Goal: Information Seeking & Learning: Find contact information

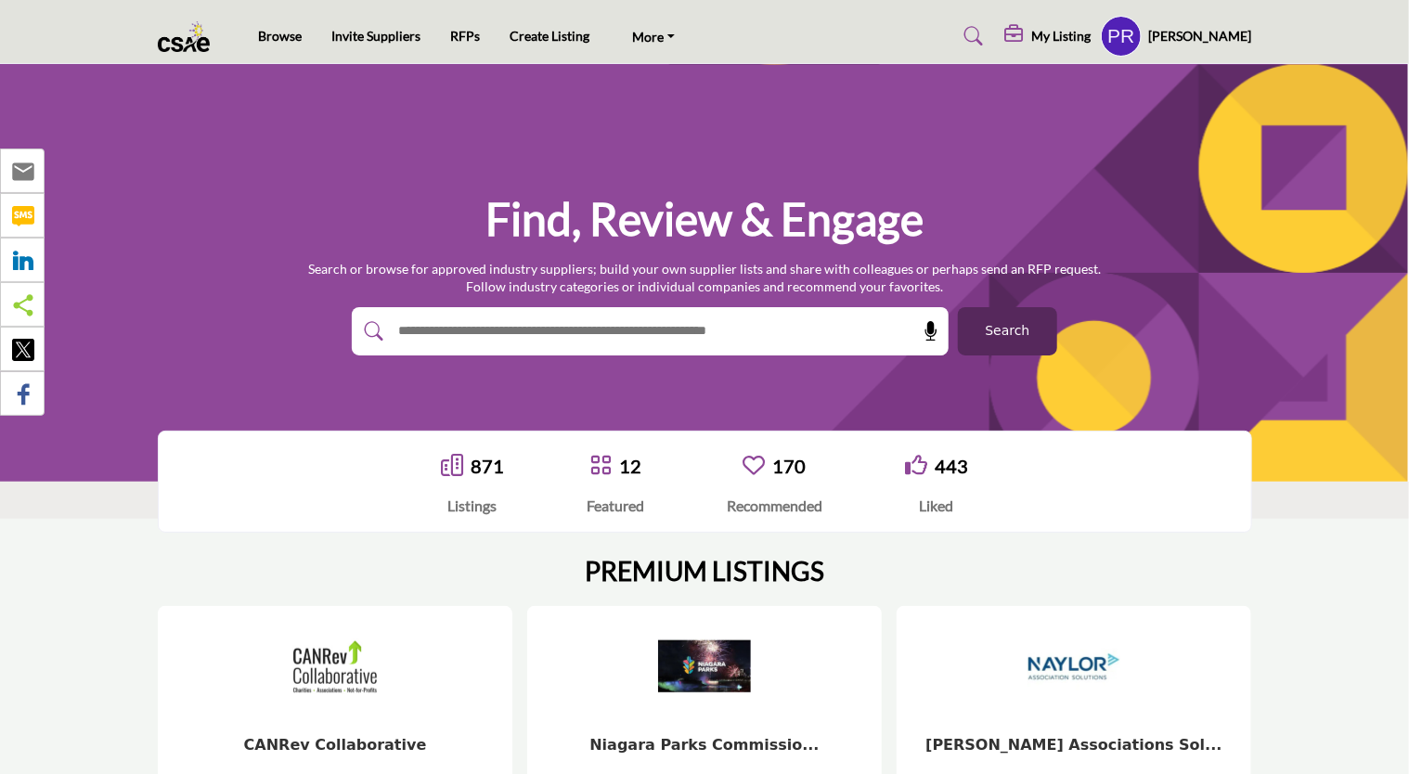
click at [983, 331] on button "Search" at bounding box center [1007, 331] width 99 height 48
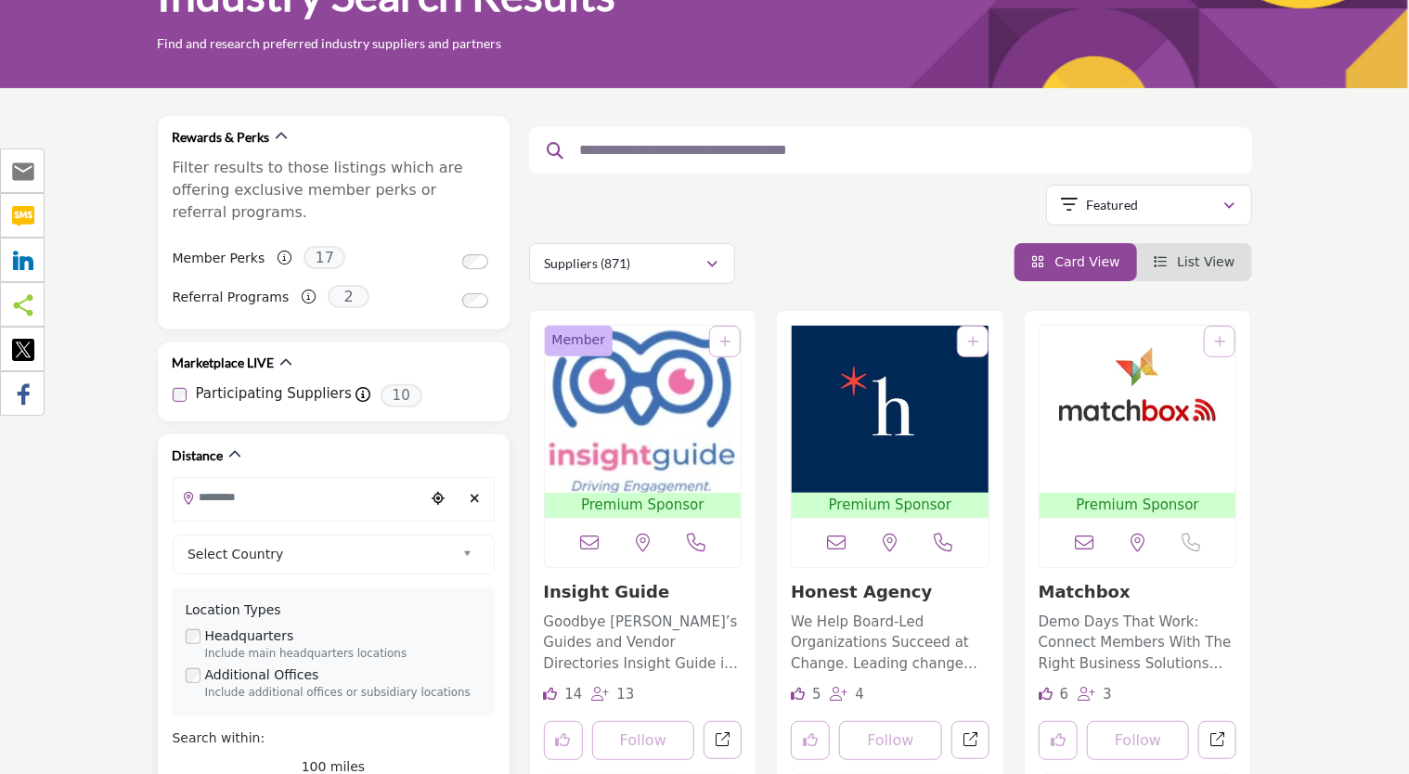
scroll to position [186, 0]
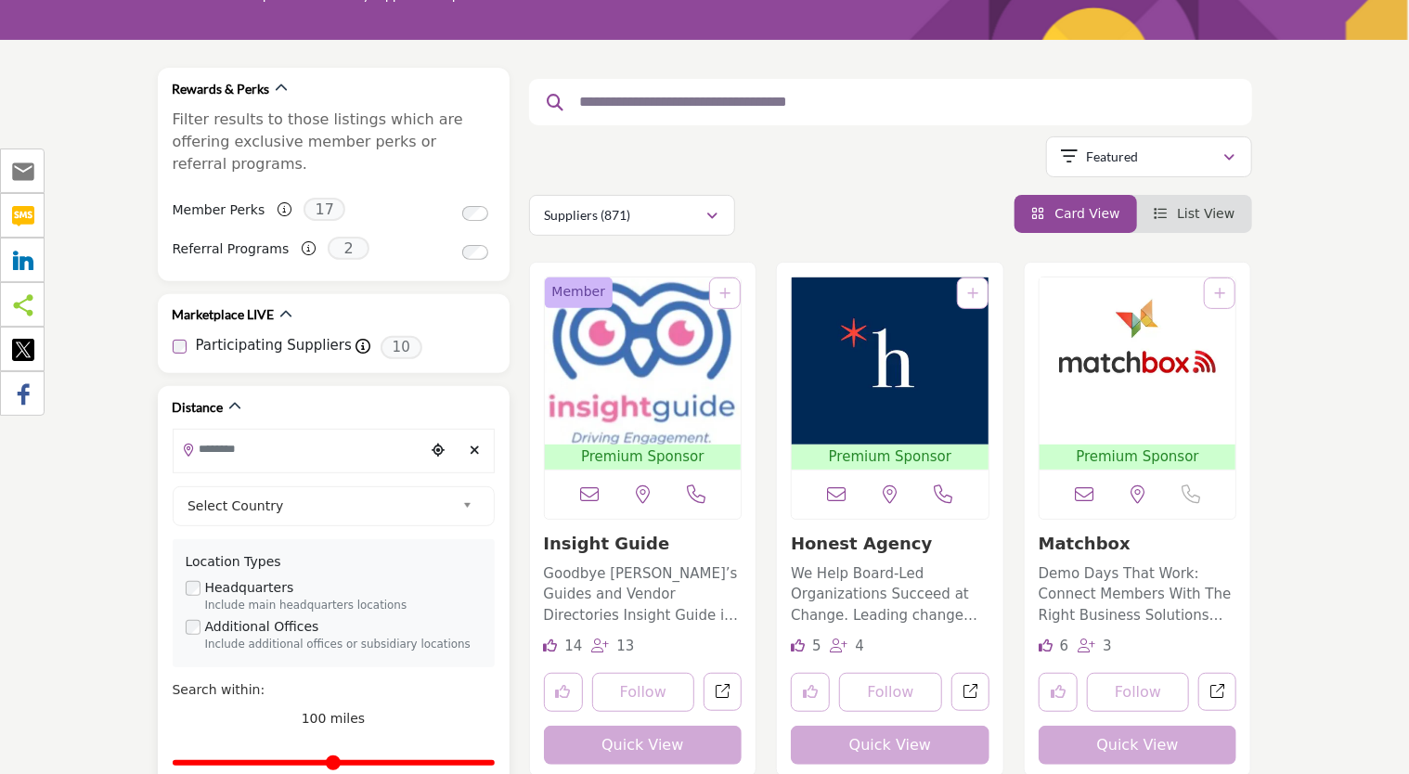
click at [221, 431] on input "Search Location" at bounding box center [299, 449] width 251 height 36
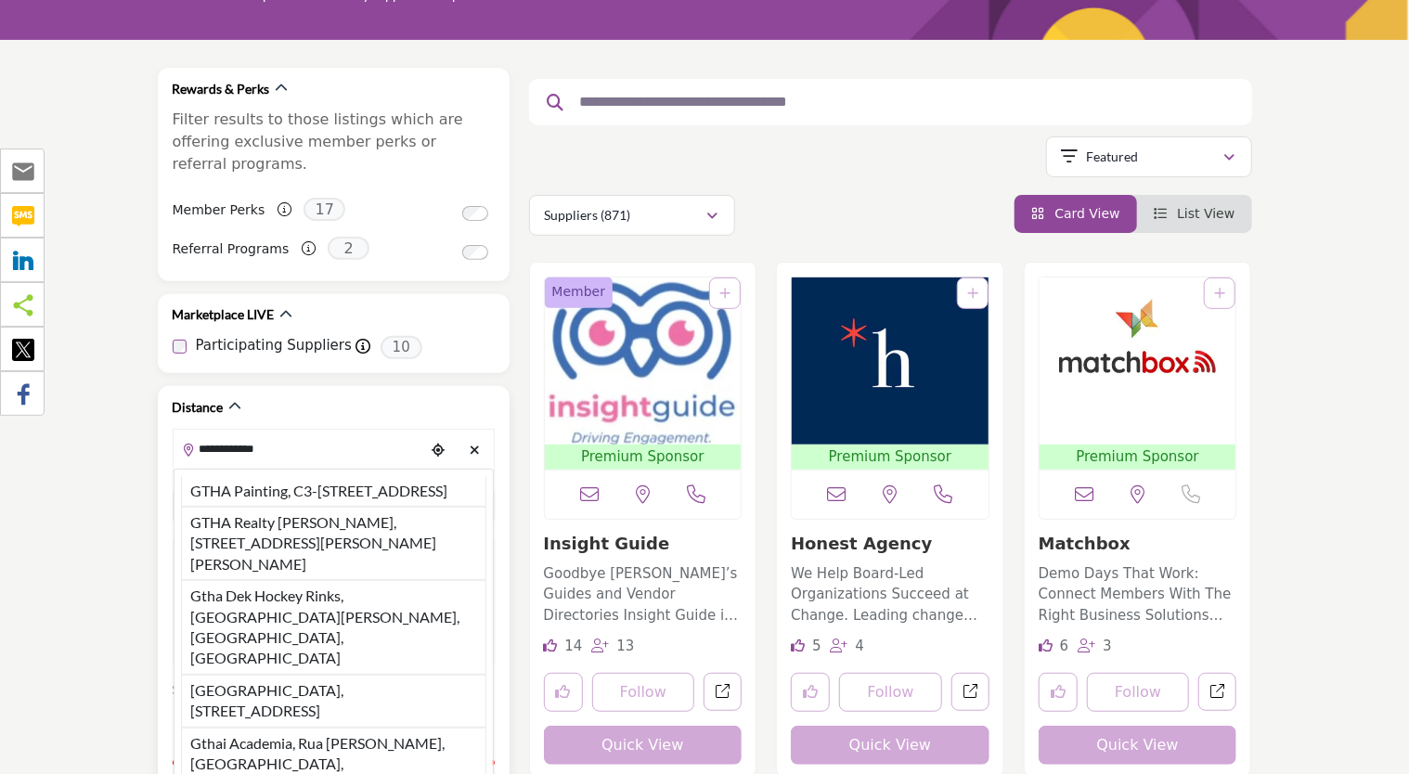
click at [278, 431] on input "**********" at bounding box center [299, 449] width 251 height 36
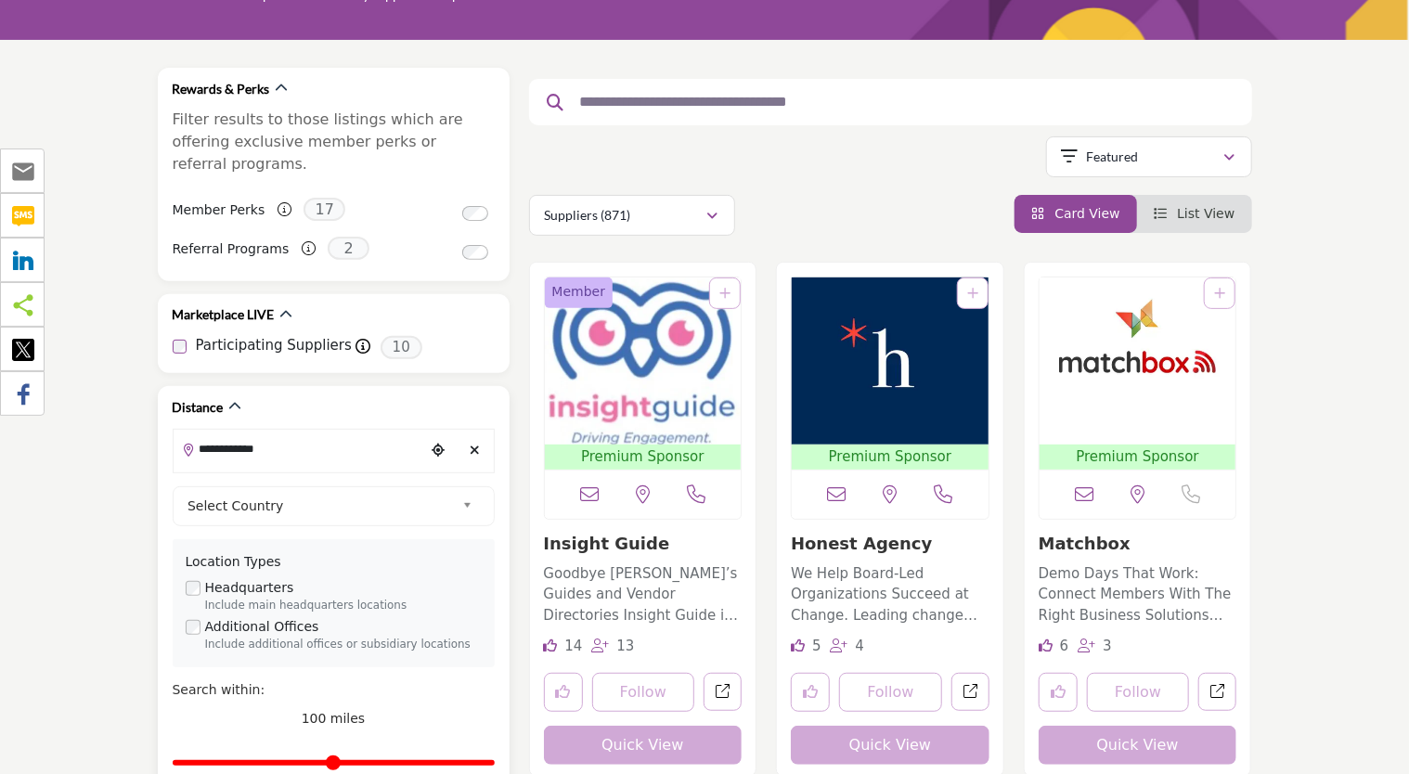
drag, startPoint x: 278, startPoint y: 427, endPoint x: 238, endPoint y: 427, distance: 39.9
click at [238, 431] on input "**********" at bounding box center [299, 449] width 251 height 36
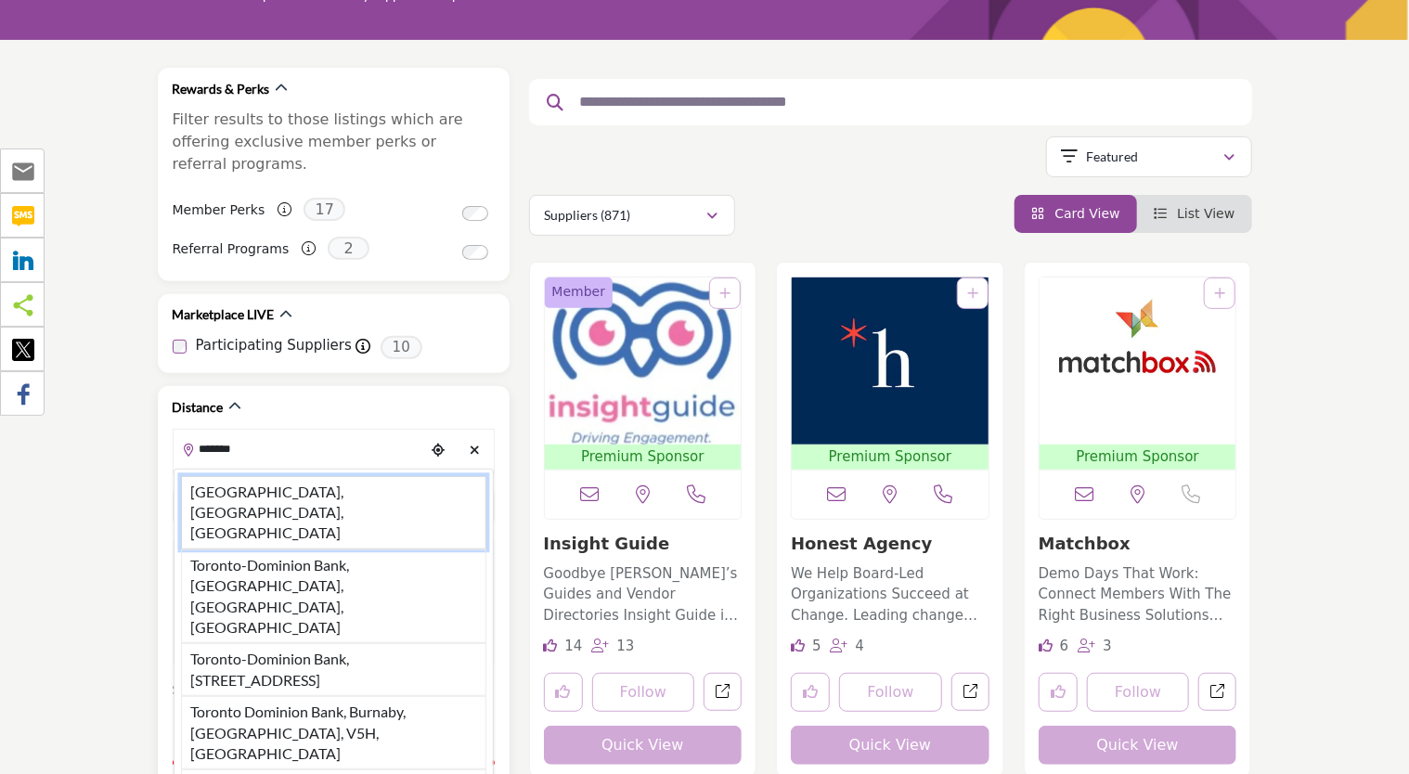
click at [267, 476] on li "Toronto, ON, CAN" at bounding box center [333, 512] width 305 height 73
type input "**********"
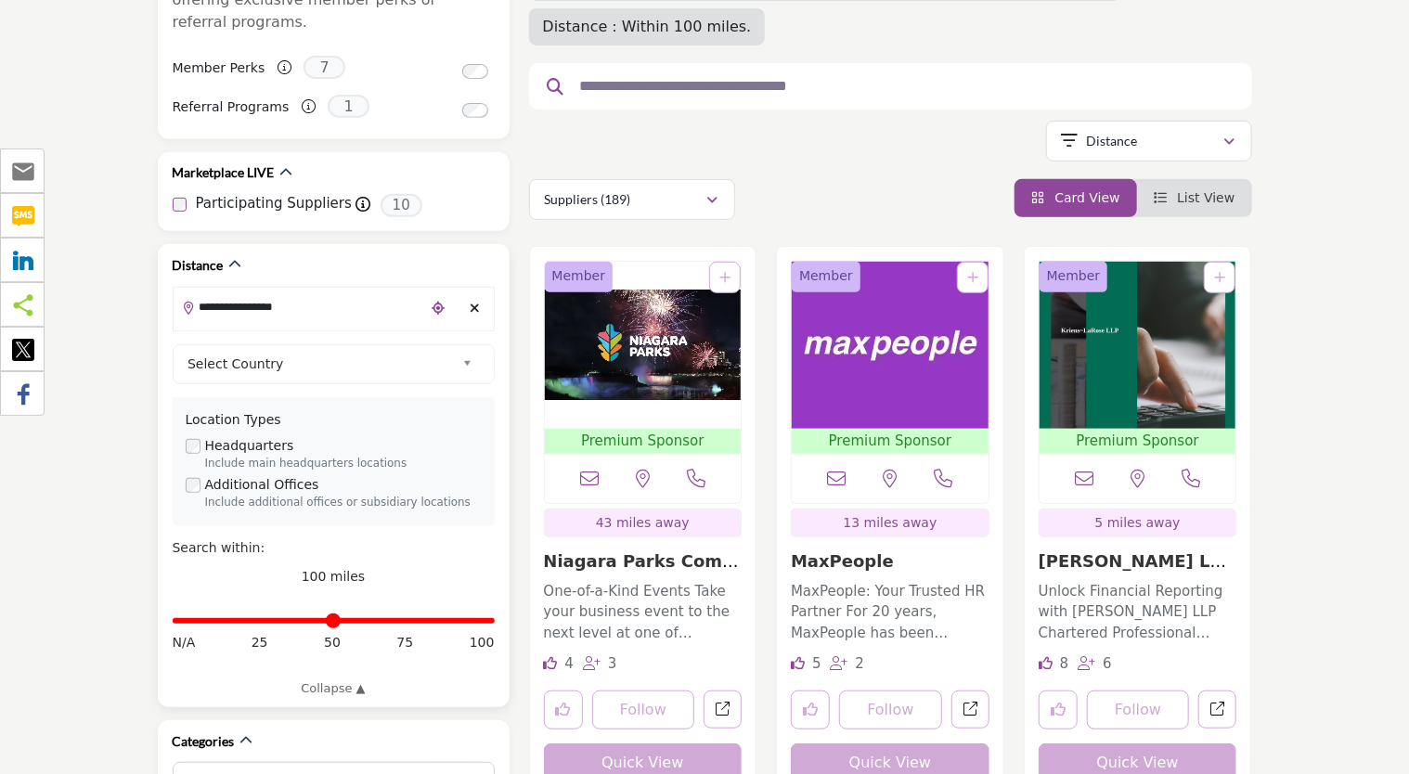
scroll to position [371, 0]
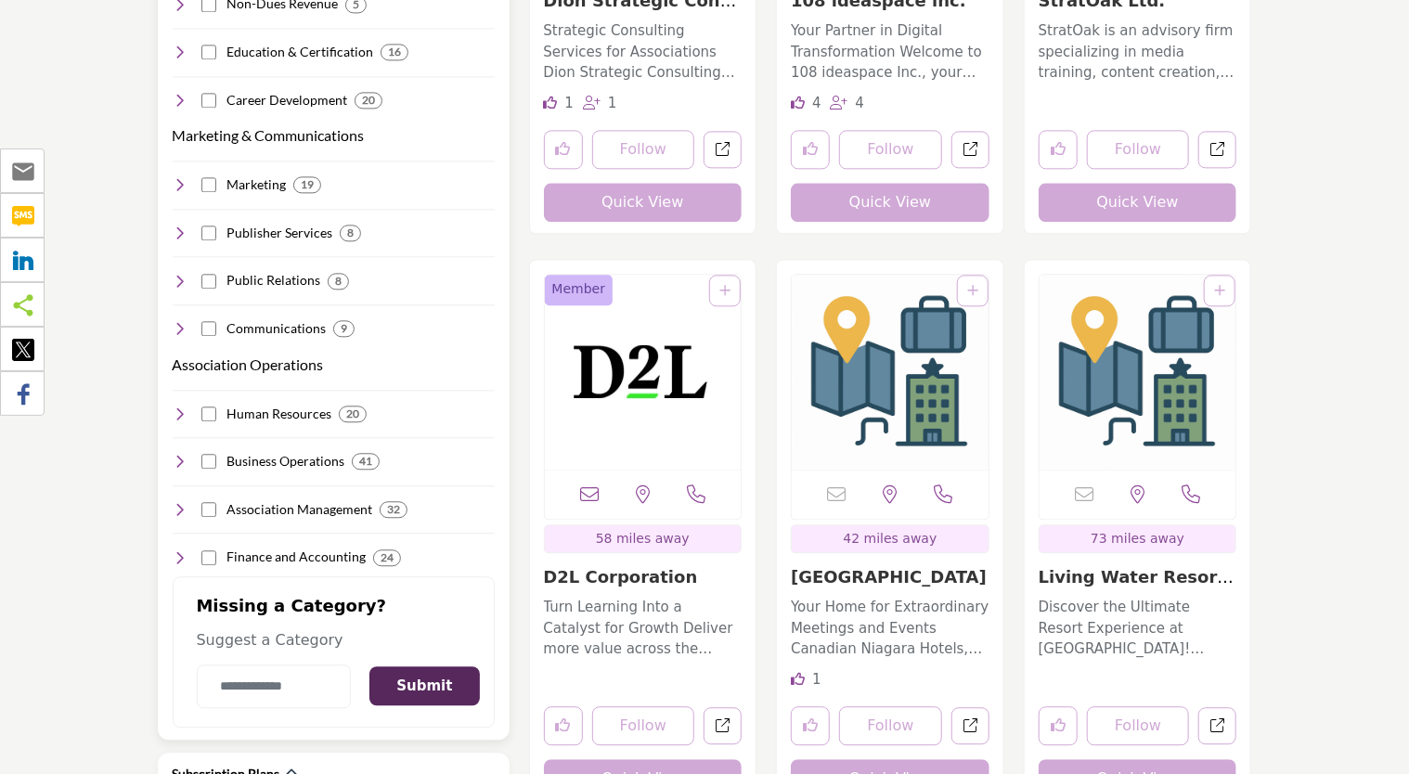
scroll to position [2043, 0]
click at [181, 550] on icon at bounding box center [180, 557] width 15 height 15
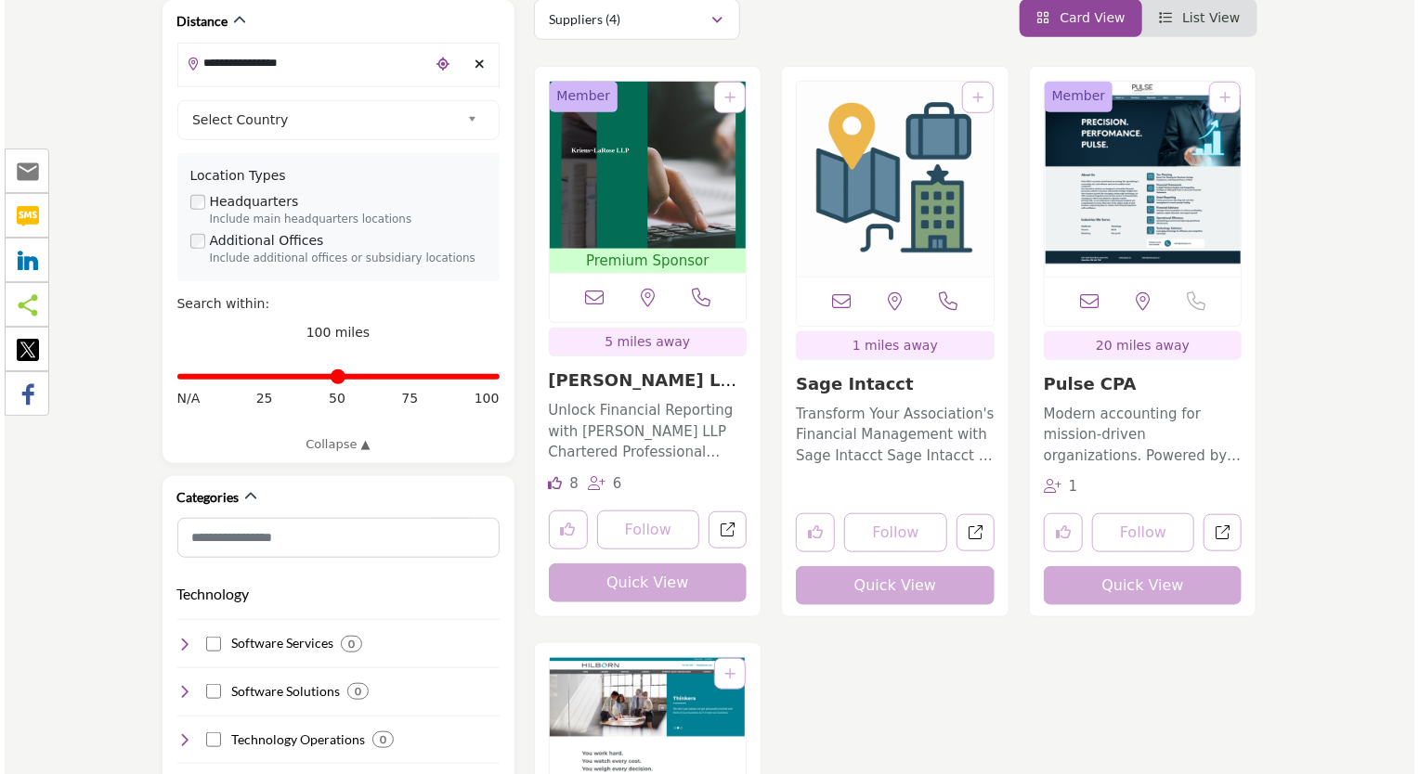
scroll to position [557, 0]
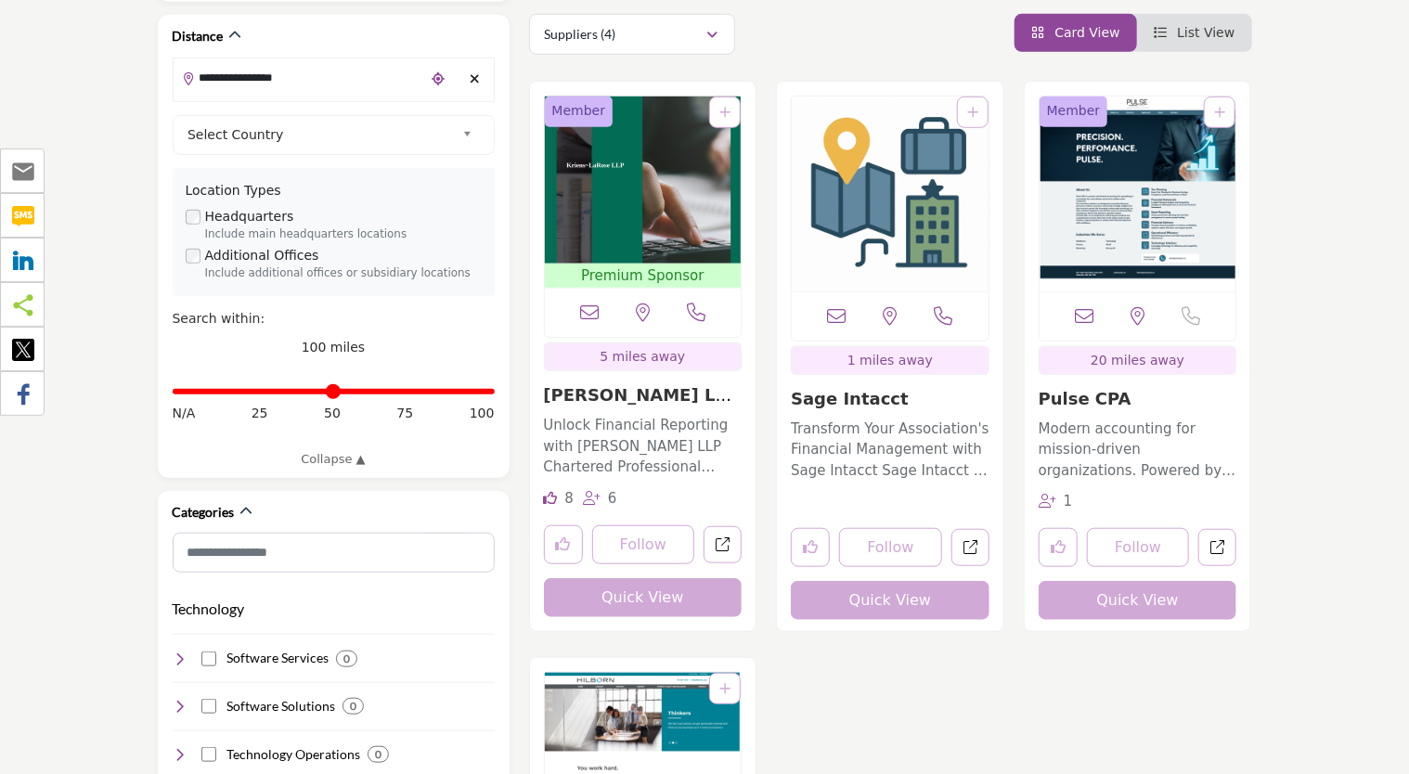
click at [642, 578] on button "Quick View" at bounding box center [643, 597] width 199 height 39
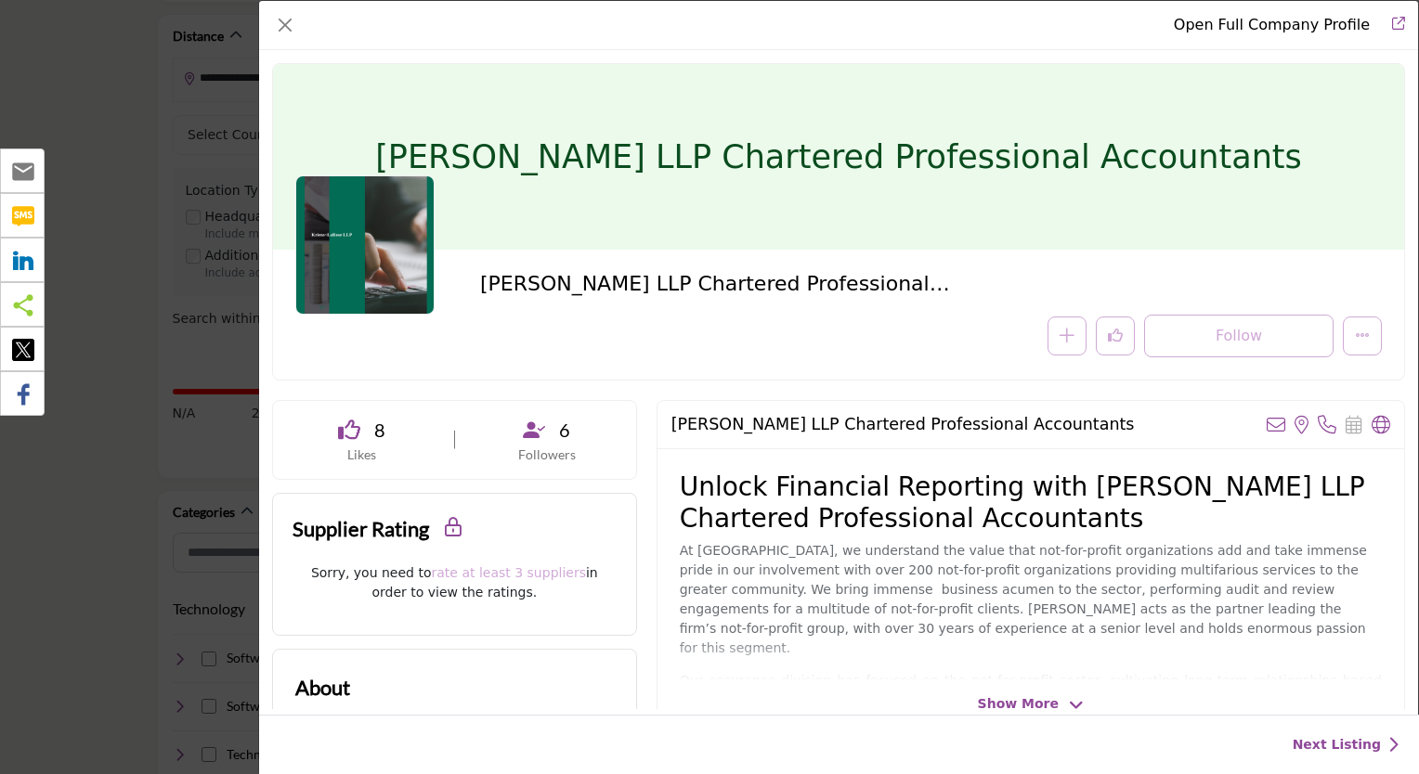
click at [1003, 707] on span "Show More" at bounding box center [1018, 703] width 81 height 19
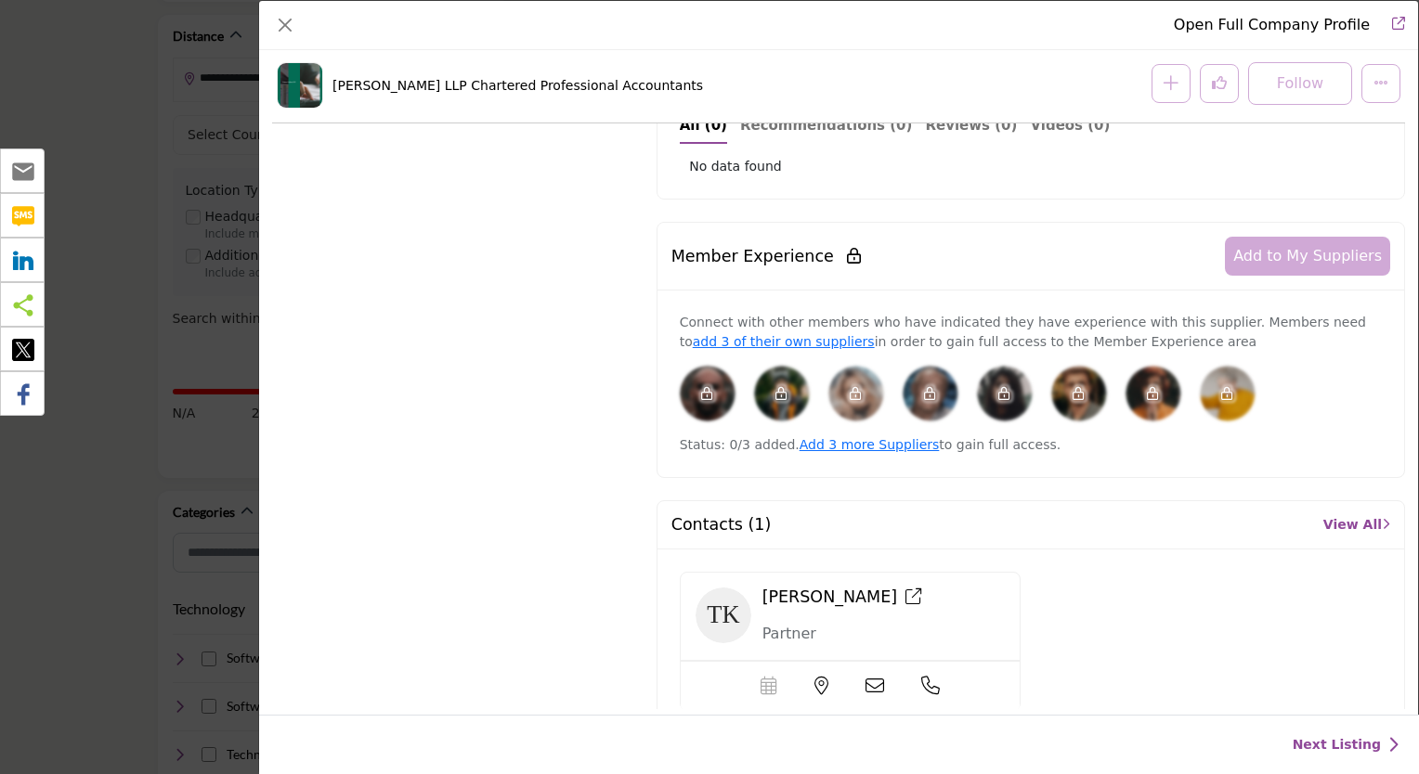
scroll to position [1374, 0]
click at [1336, 515] on link "View All" at bounding box center [1356, 524] width 67 height 19
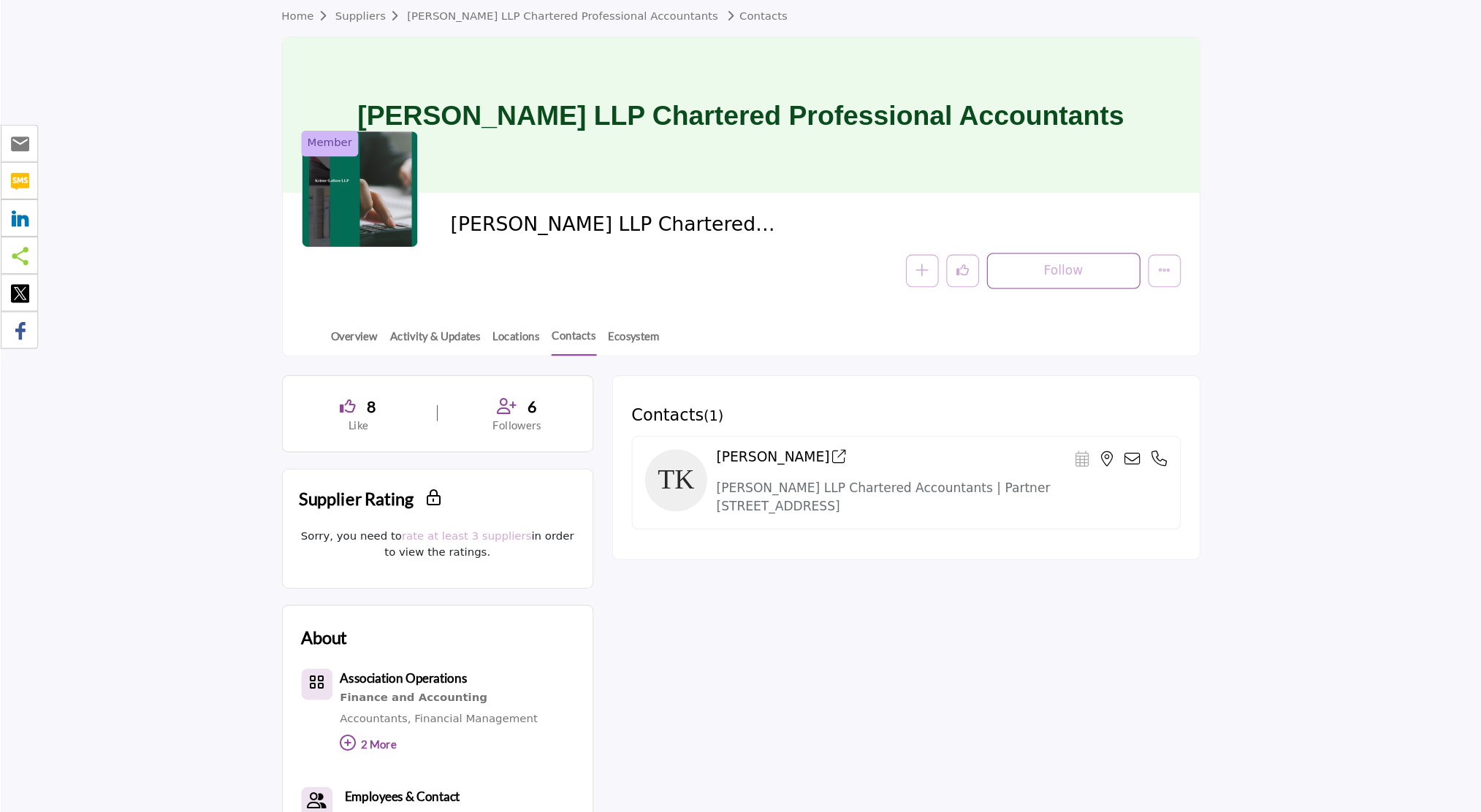
scroll to position [54, 0]
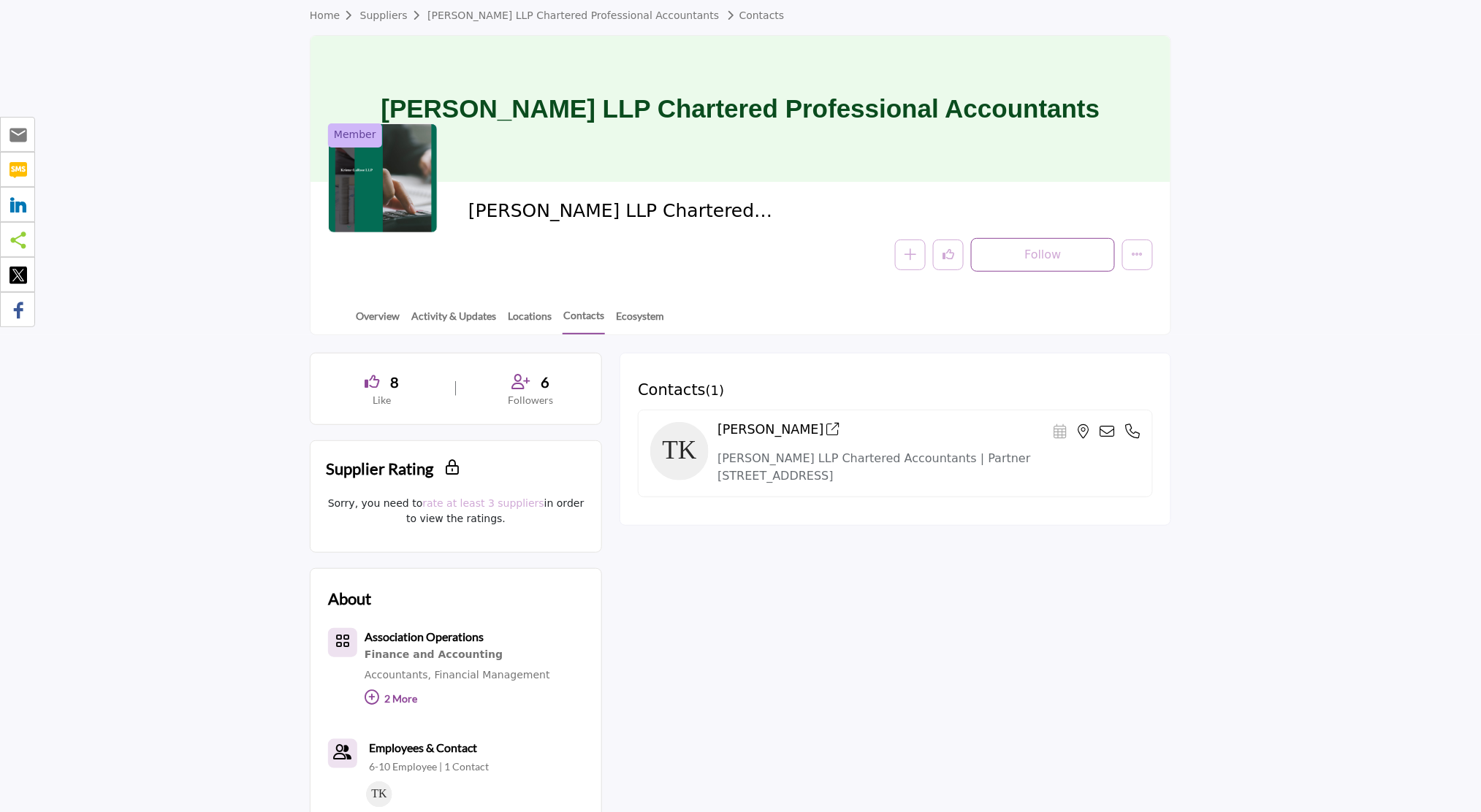
drag, startPoint x: 1310, startPoint y: 4, endPoint x: 176, endPoint y: 308, distance: 1174.0
drag, startPoint x: 176, startPoint y: 308, endPoint x: 95, endPoint y: 523, distance: 229.8
click at [95, 523] on section "8 Like 6 Followers Supplier Rating Sorry, this filter is only available to memb…" at bounding box center [740, 740] width 1481 height 811
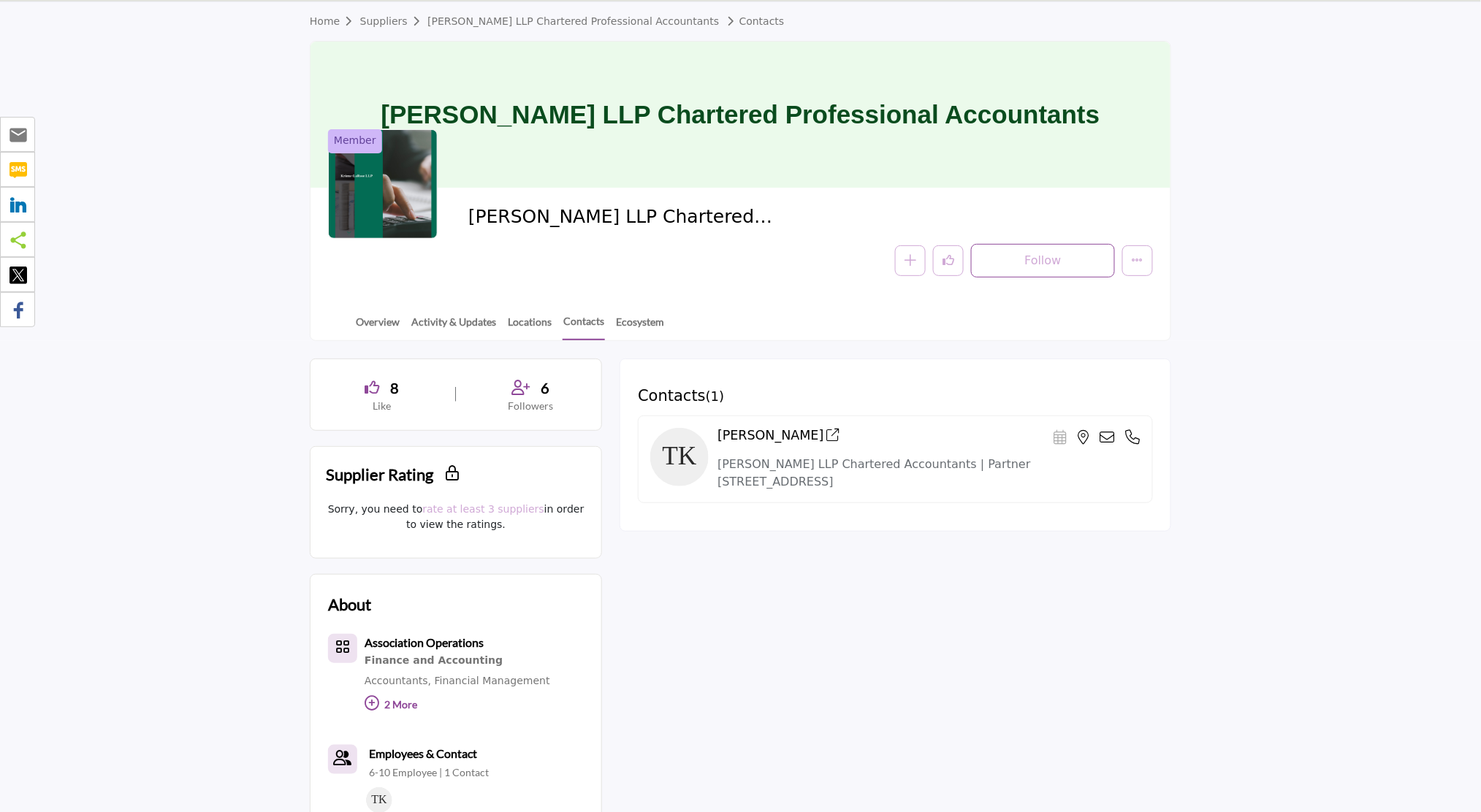
scroll to position [0, 0]
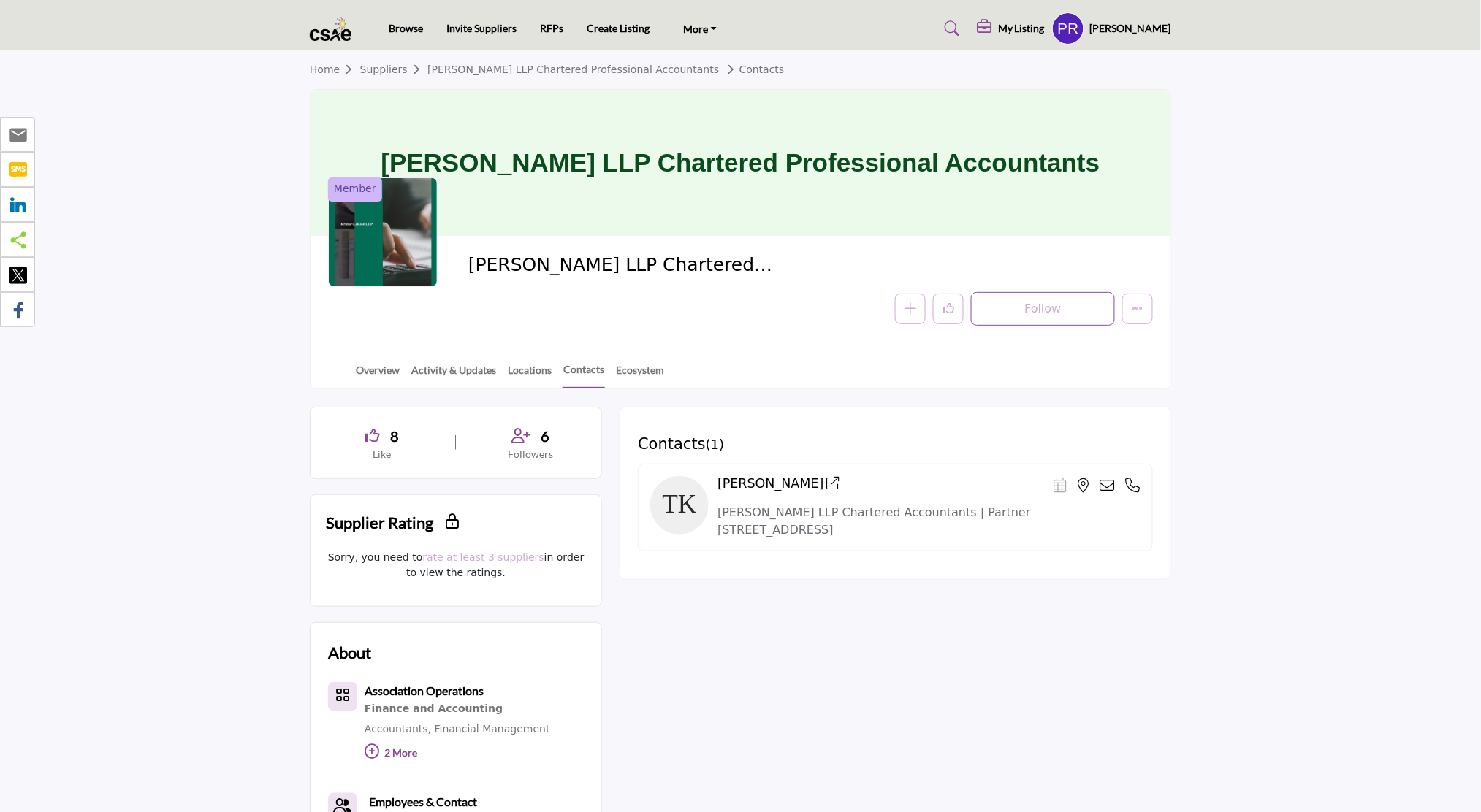
drag, startPoint x: 400, startPoint y: 159, endPoint x: 1093, endPoint y: 177, distance: 693.2
click at [1093, 177] on div "Kriens-LaRose LLP Chartered Professional Accountants" at bounding box center [740, 163] width 860 height 146
drag, startPoint x: 1093, startPoint y: 177, endPoint x: 999, endPoint y: 167, distance: 94.5
copy h1 "Kriens-LaRose LLP Chartered Professional Accountants"
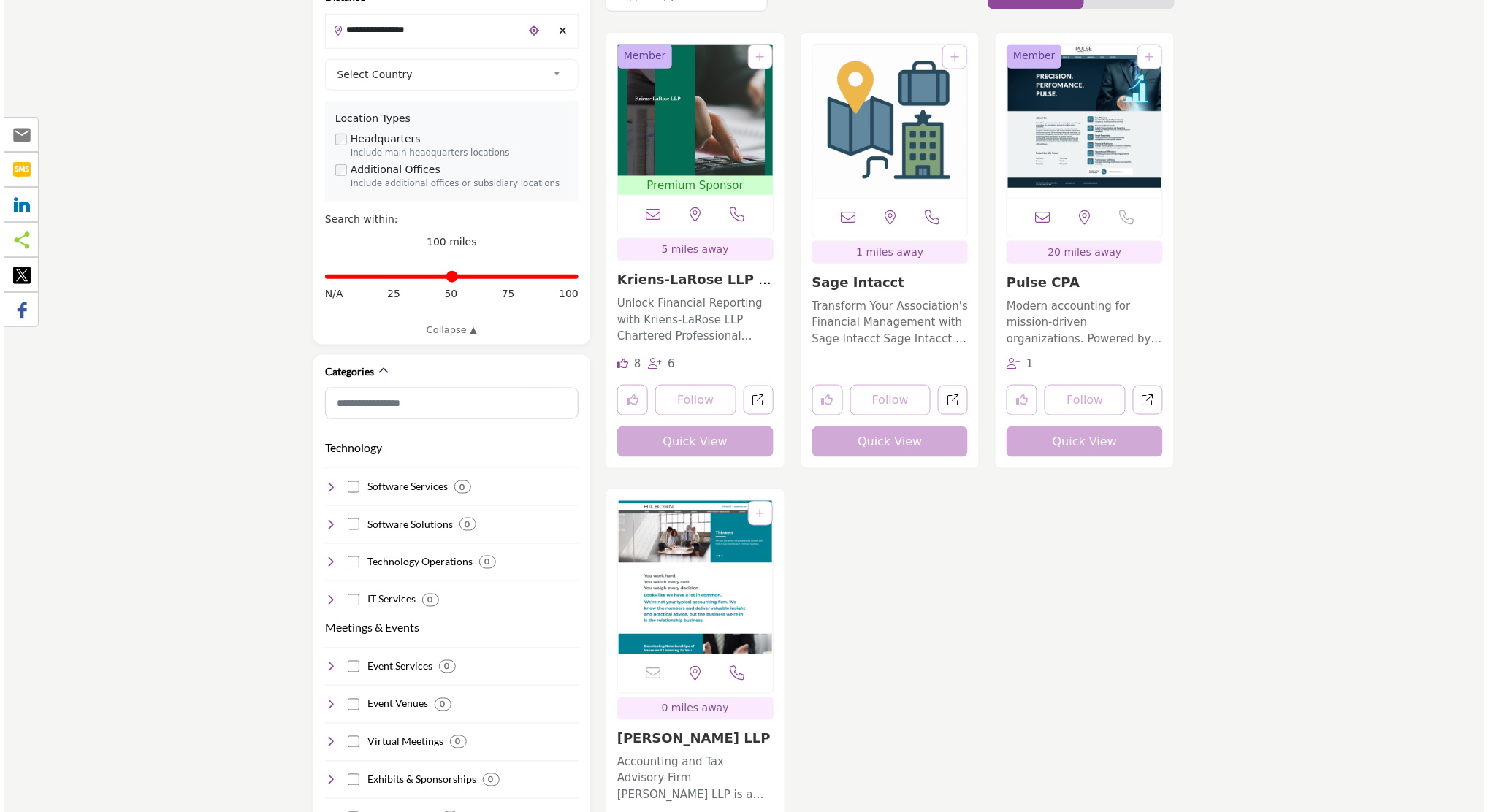
scroll to position [486, 0]
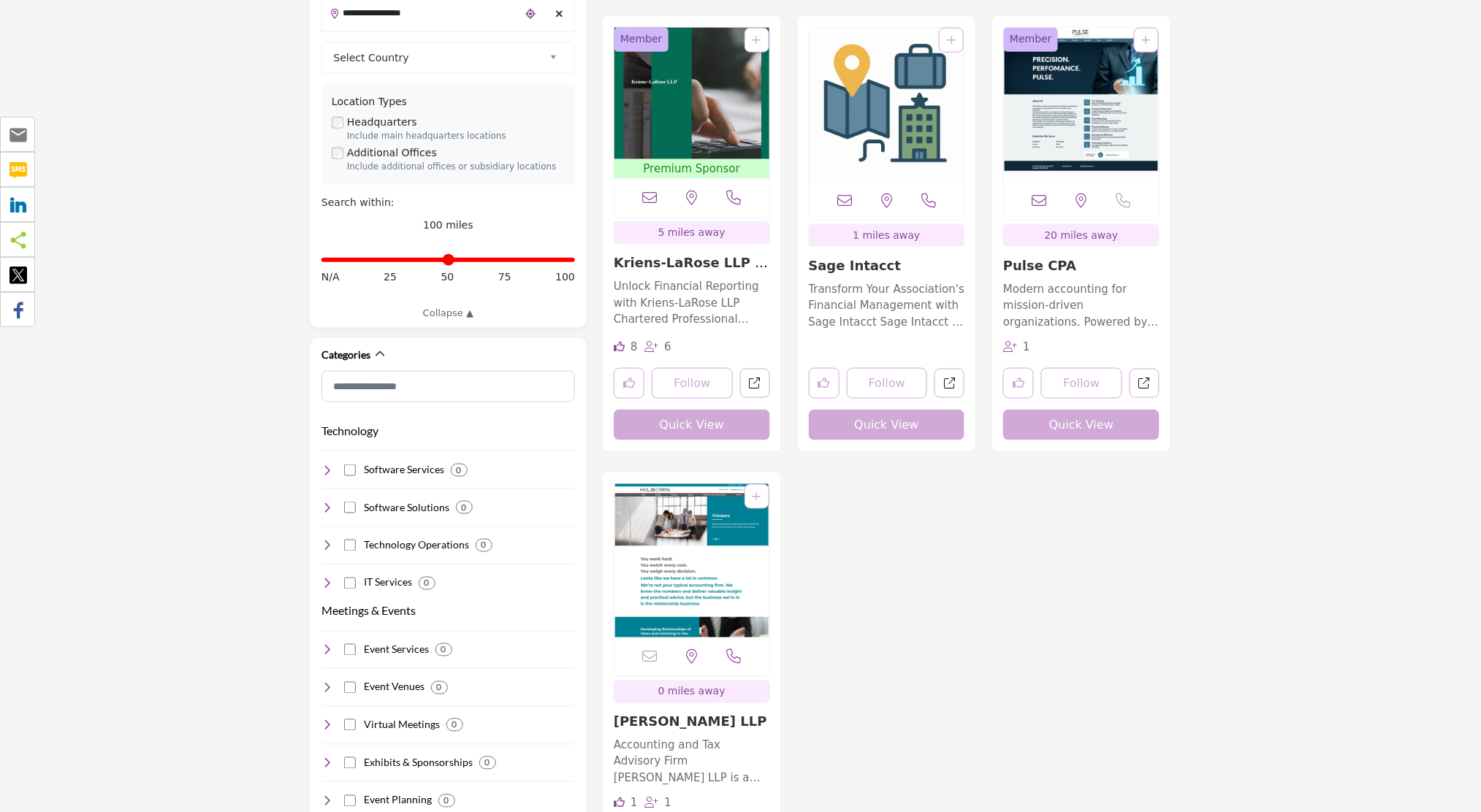
click at [890, 410] on button "Quick View" at bounding box center [887, 425] width 157 height 31
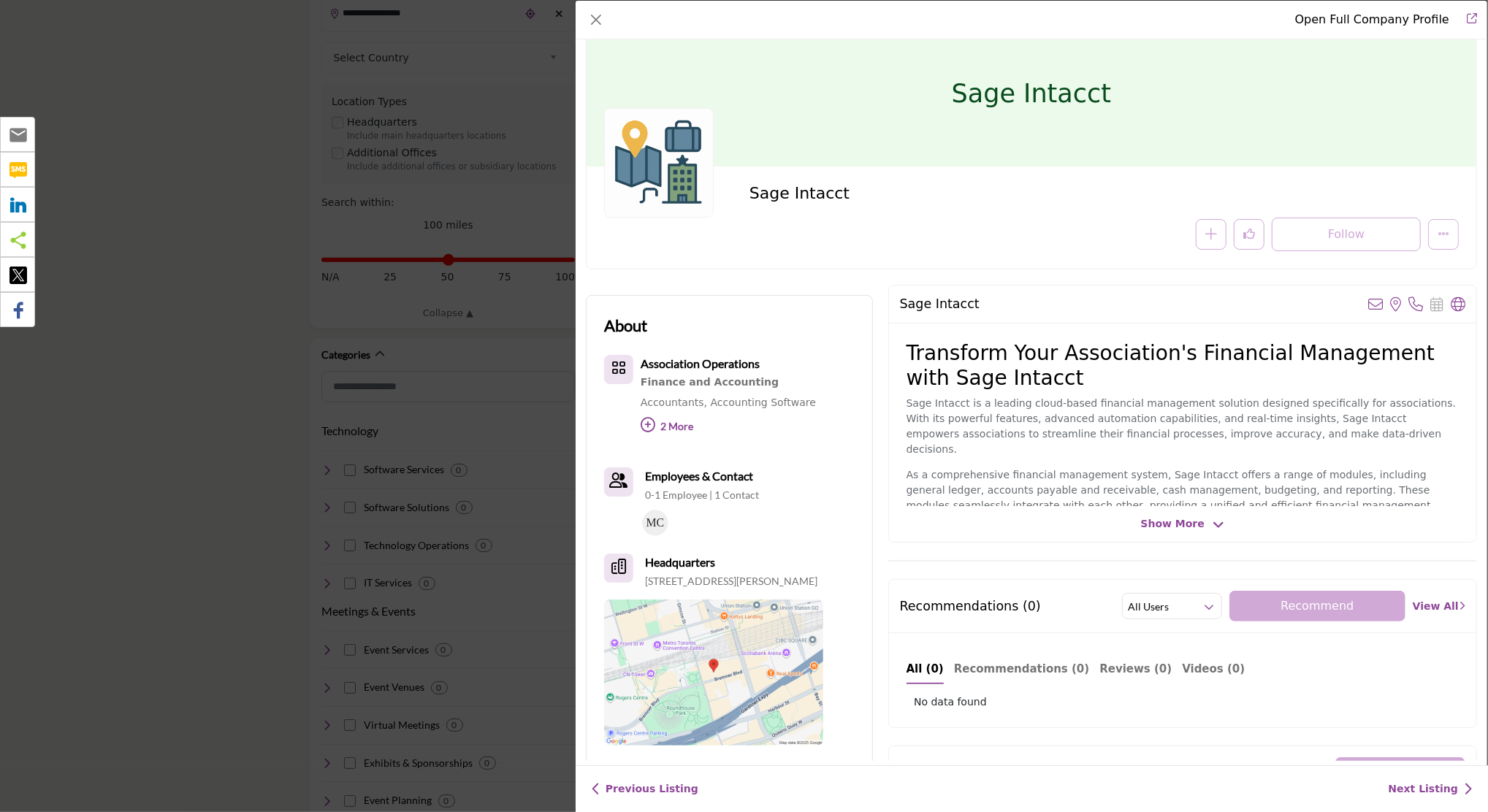
scroll to position [0, 0]
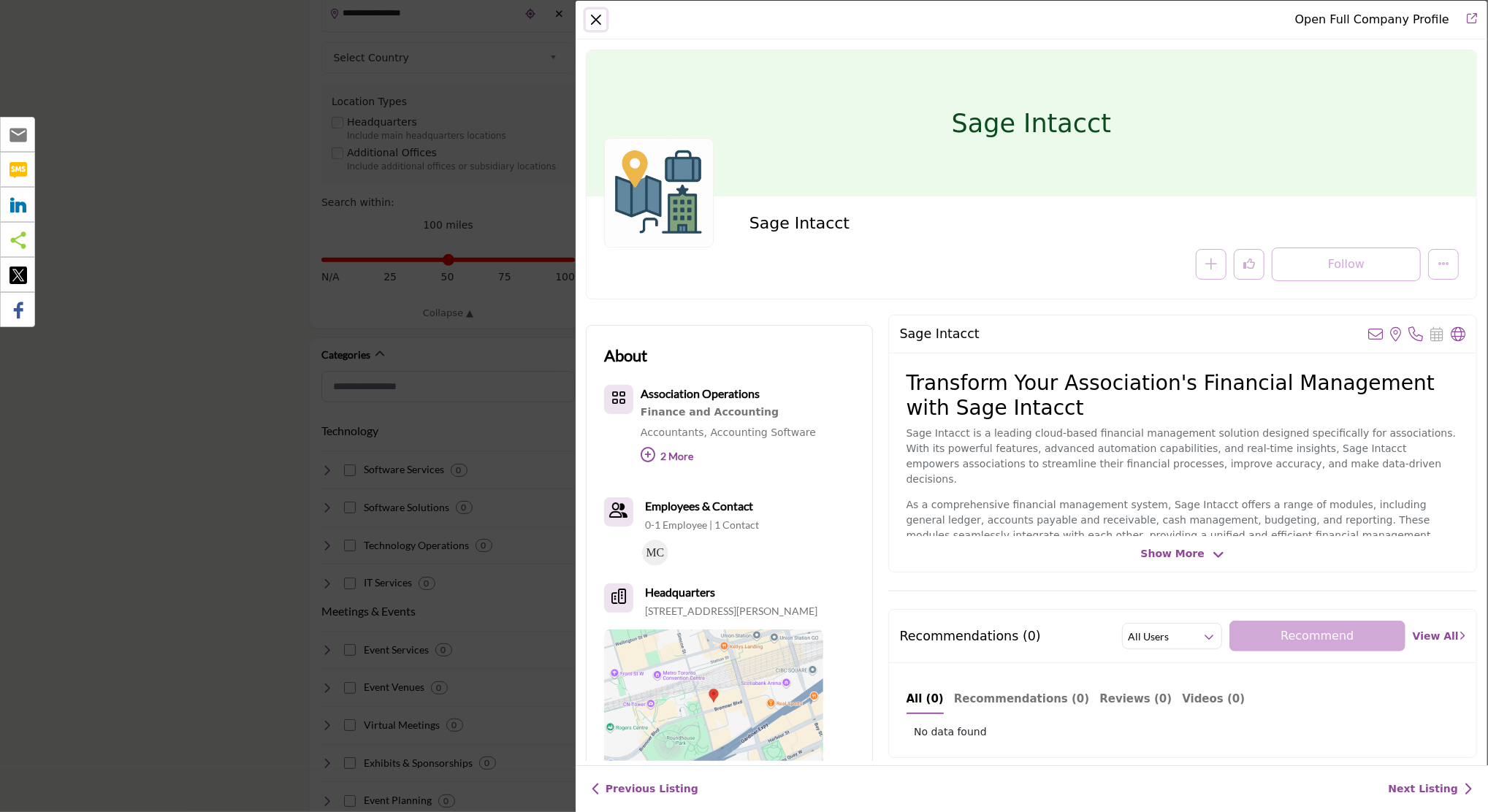
click at [596, 21] on button "Close" at bounding box center [596, 20] width 20 height 20
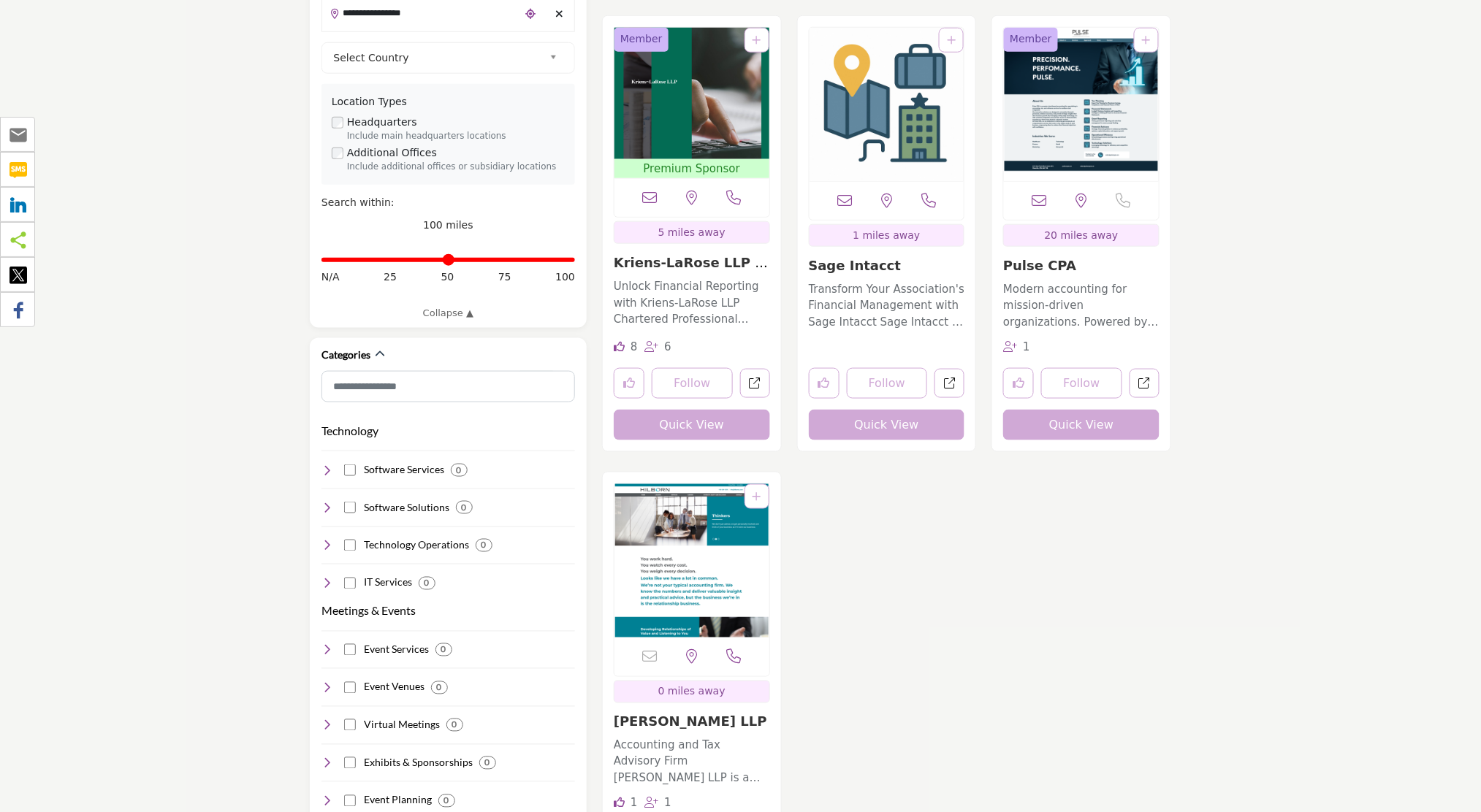
click at [1086, 410] on button "Quick View" at bounding box center [1081, 425] width 157 height 31
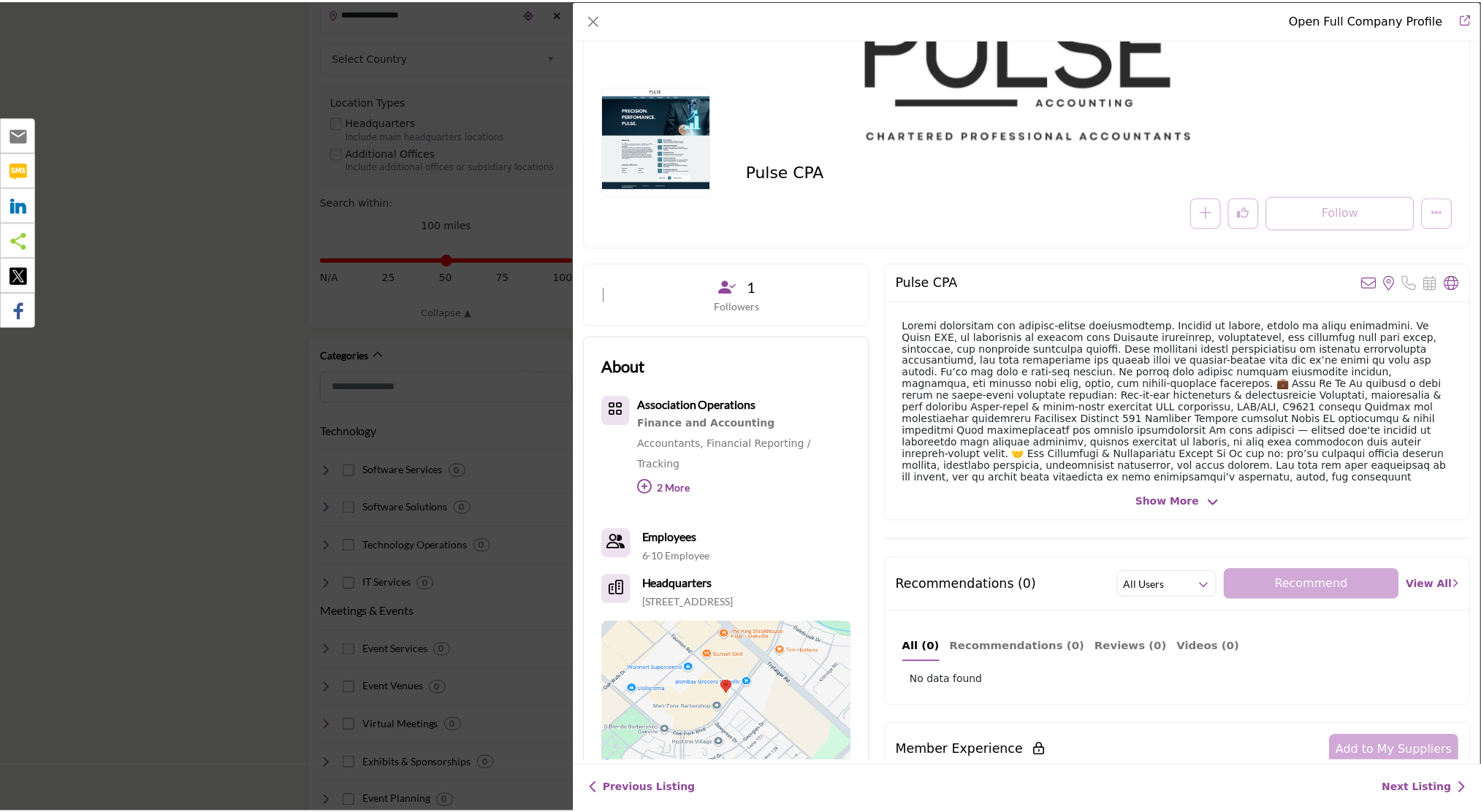
scroll to position [97, 0]
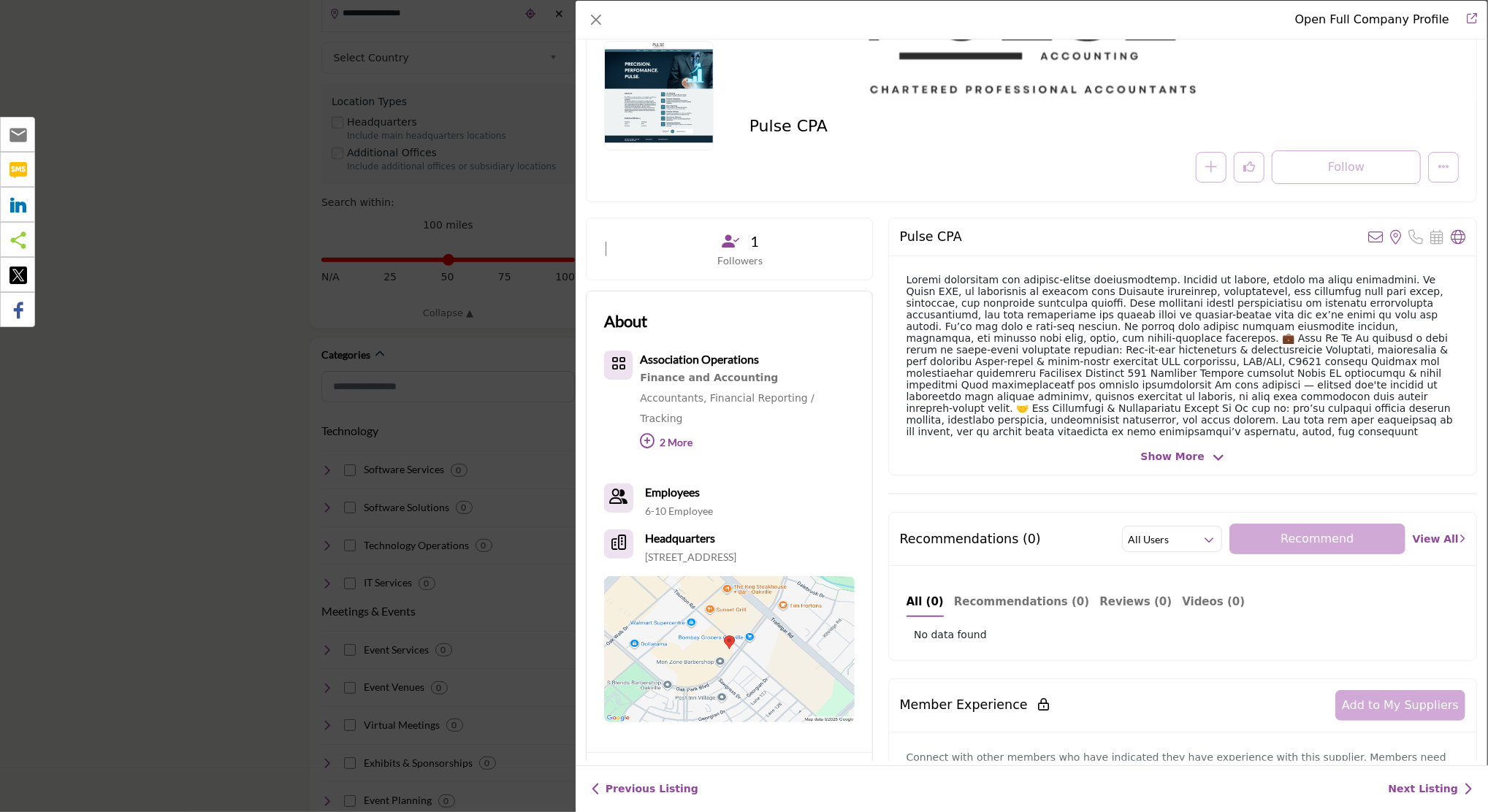
click at [1184, 456] on span "Show More" at bounding box center [1172, 456] width 64 height 15
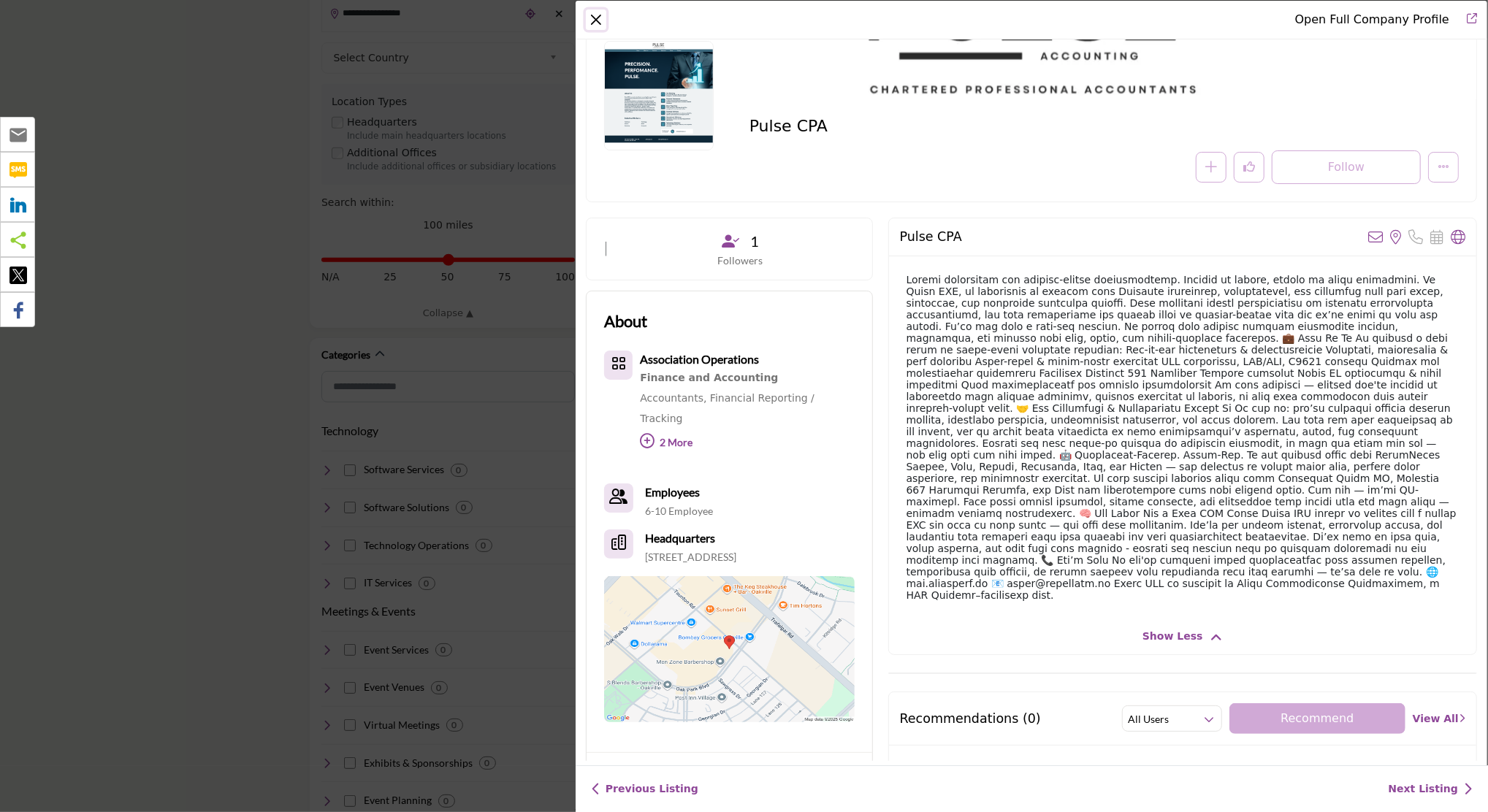
click at [592, 20] on button "Close" at bounding box center [596, 20] width 20 height 20
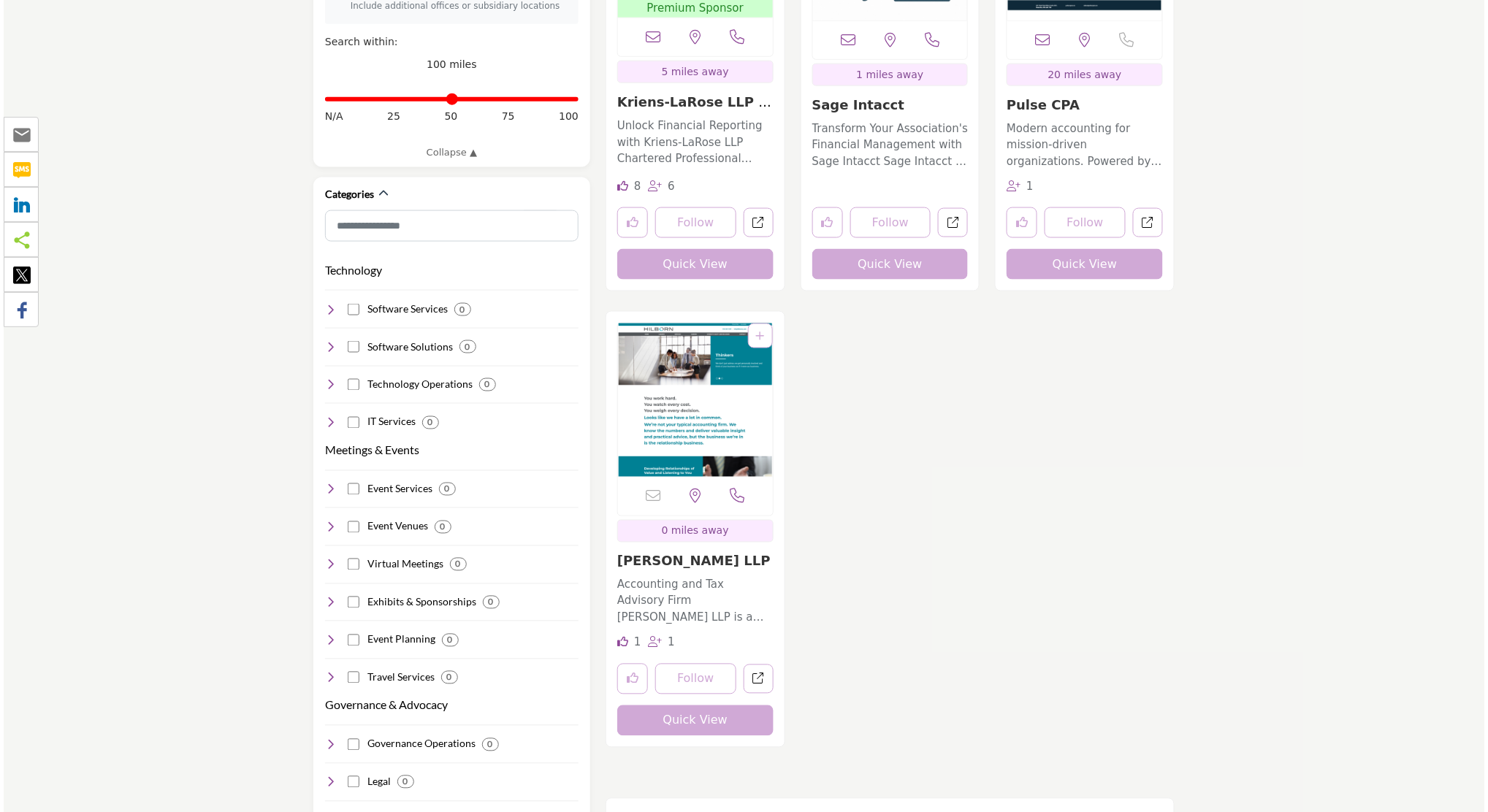
scroll to position [681, 0]
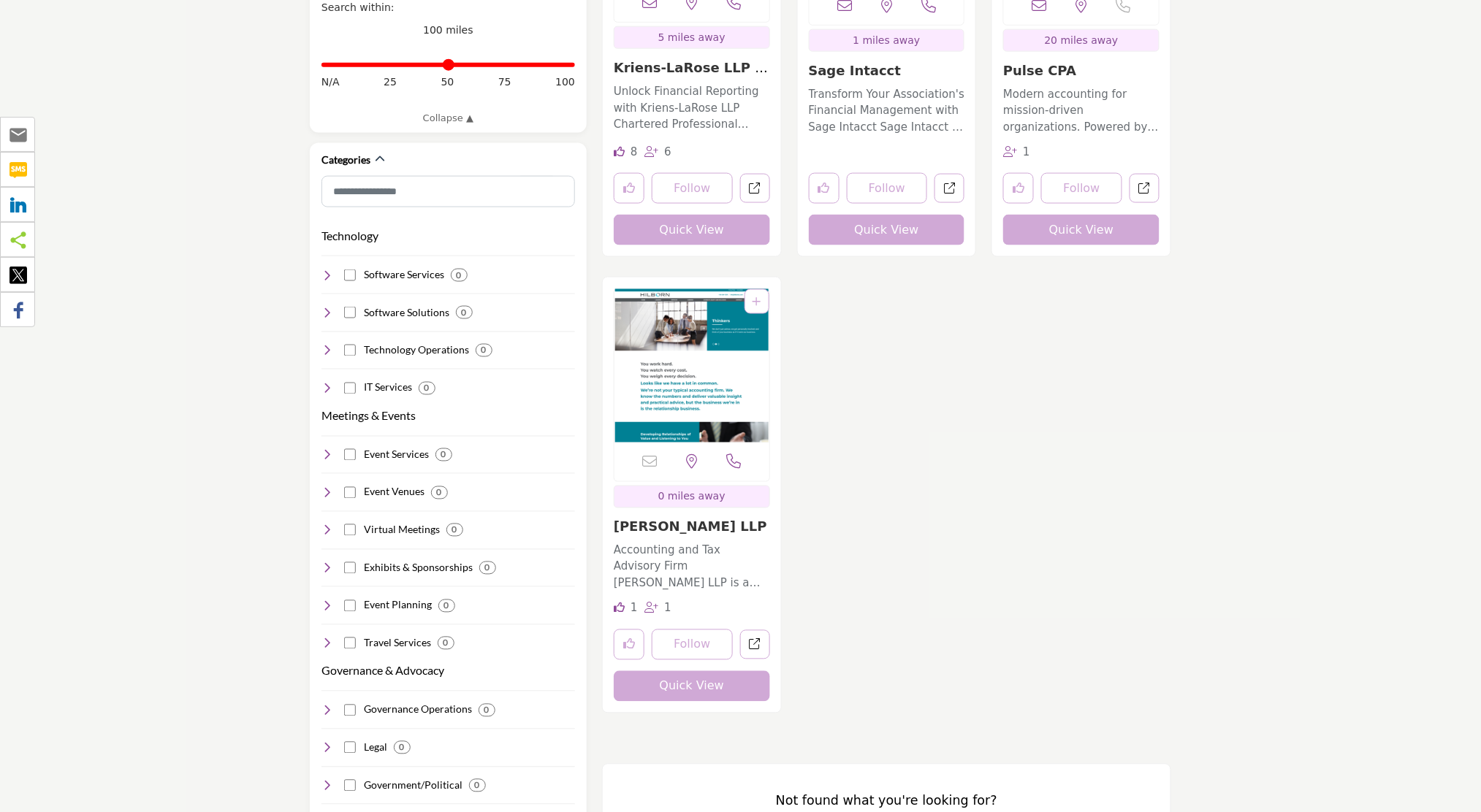
click at [695, 671] on button "Quick View" at bounding box center [692, 686] width 157 height 31
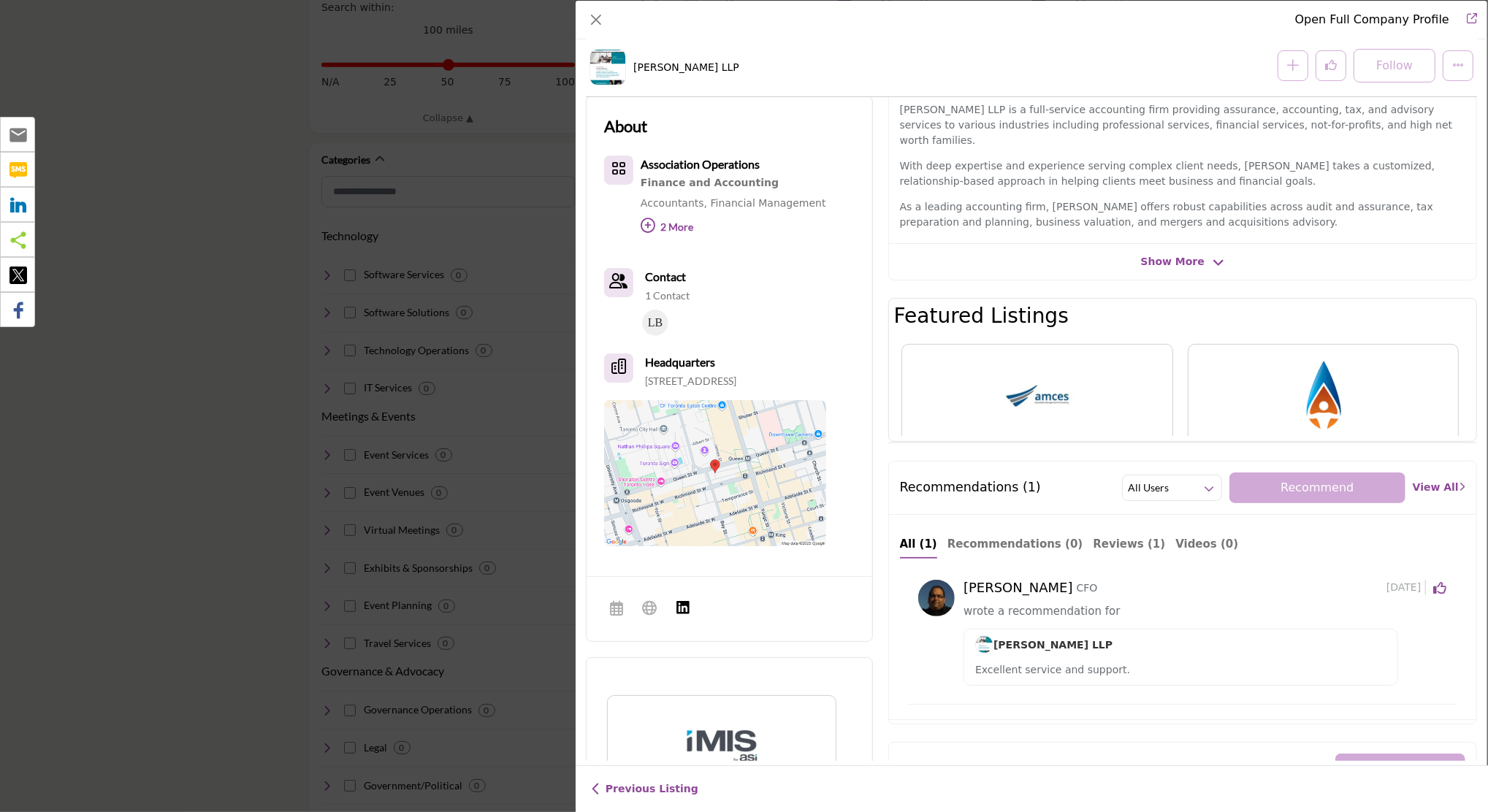
scroll to position [194, 0]
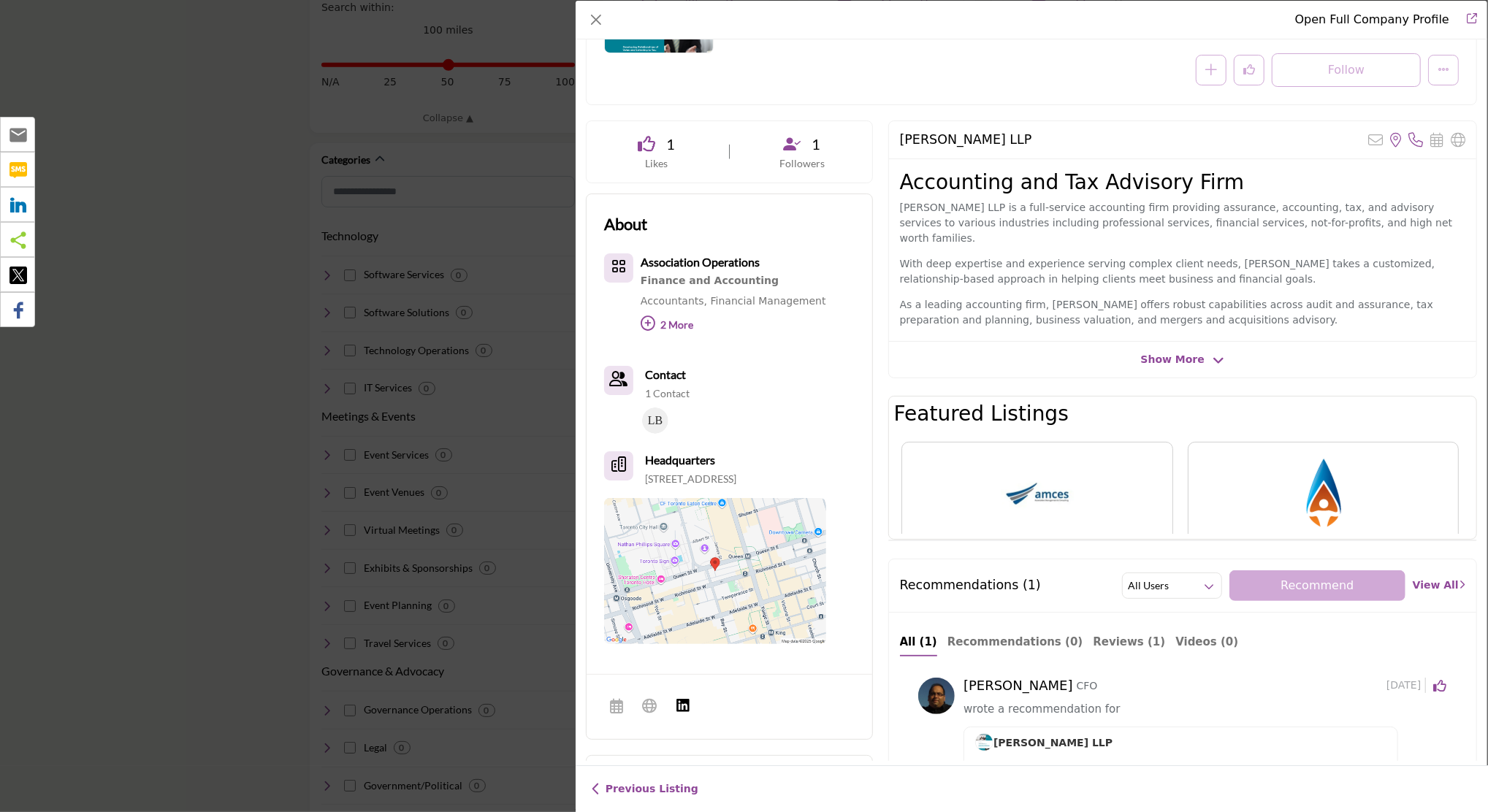
click at [1164, 353] on span "Show More" at bounding box center [1172, 359] width 64 height 15
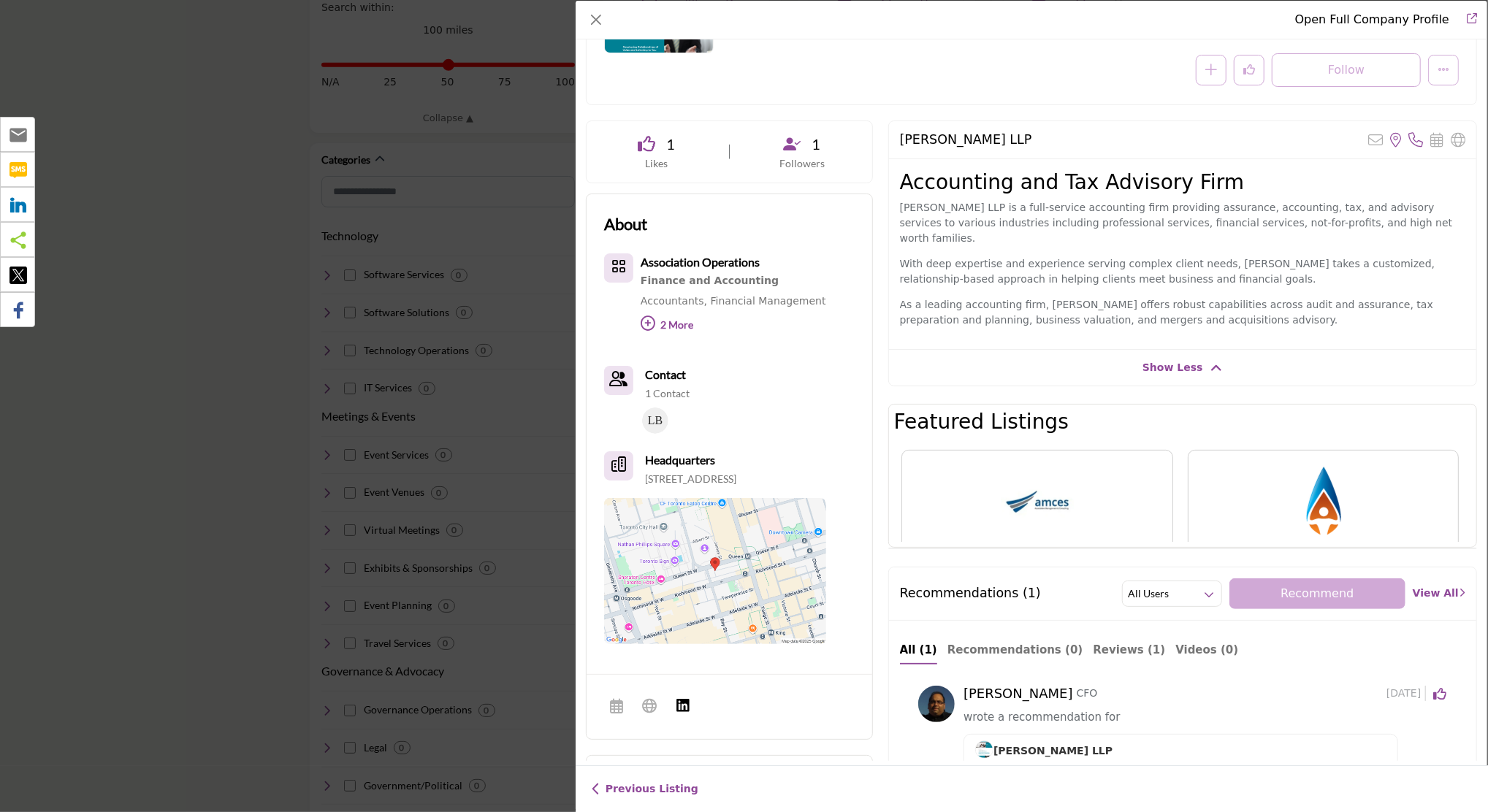
click at [1165, 360] on span "Show Less" at bounding box center [1172, 367] width 61 height 15
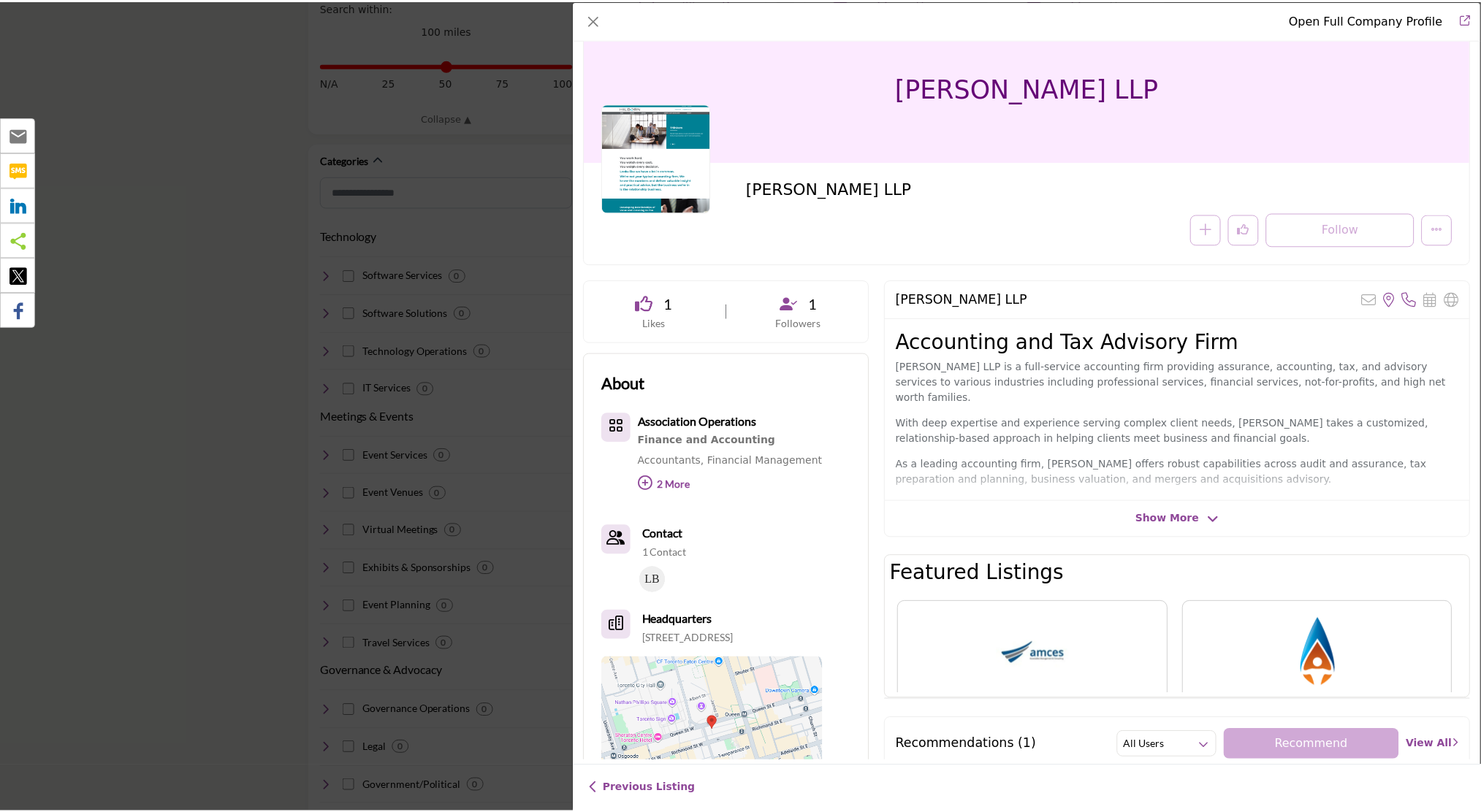
scroll to position [0, 0]
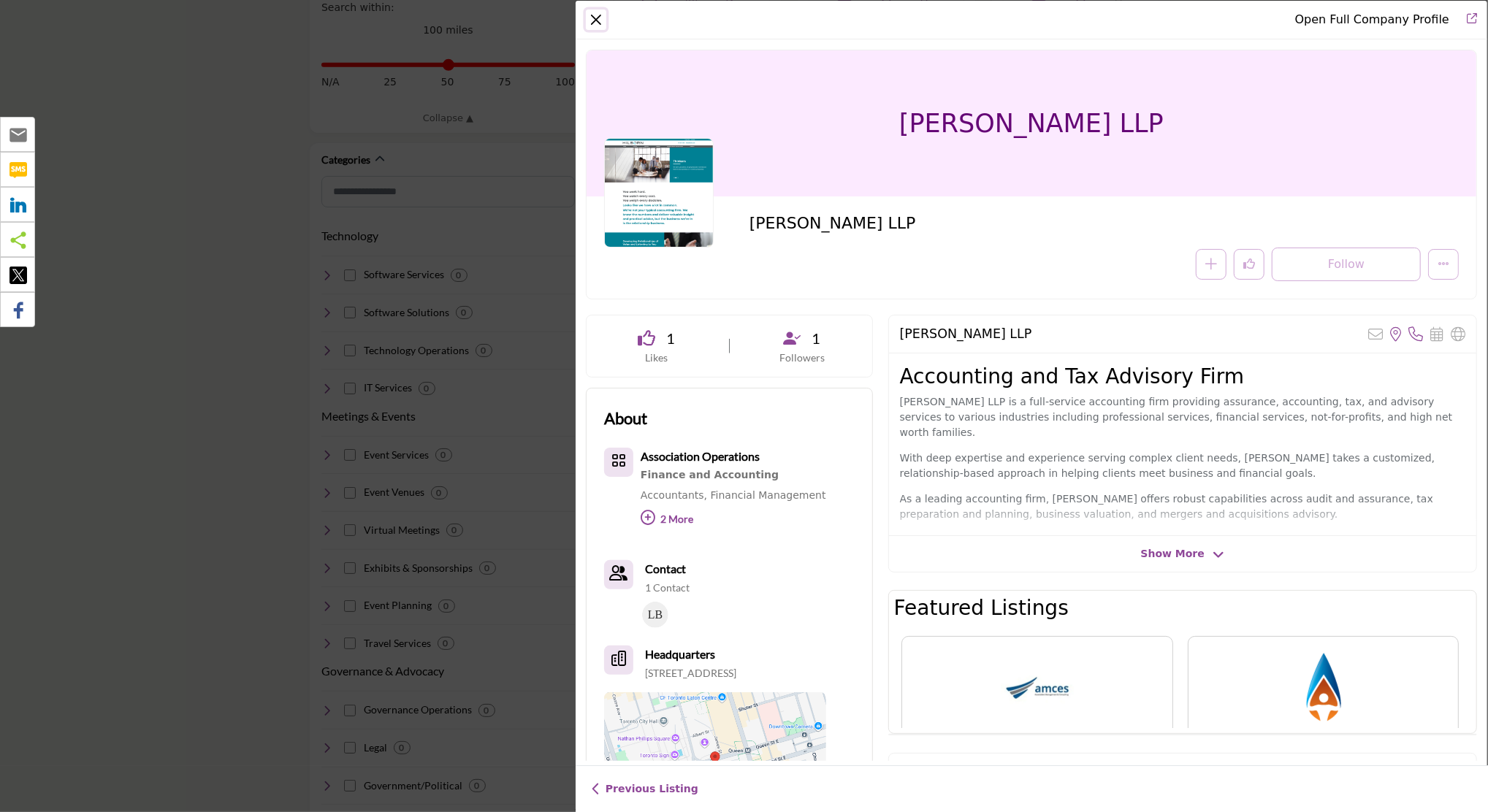
click at [600, 27] on button "Close" at bounding box center [596, 20] width 20 height 20
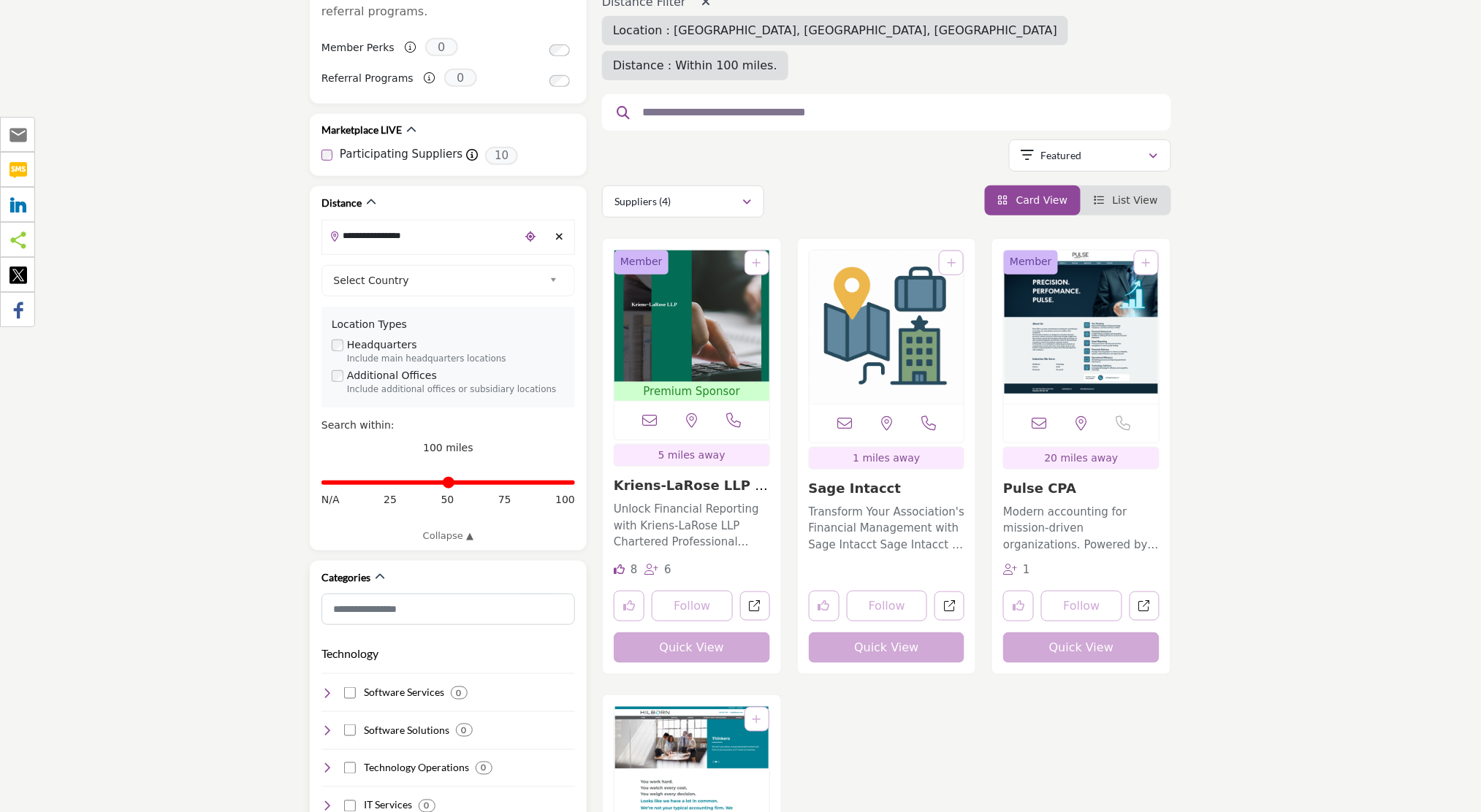
scroll to position [97, 0]
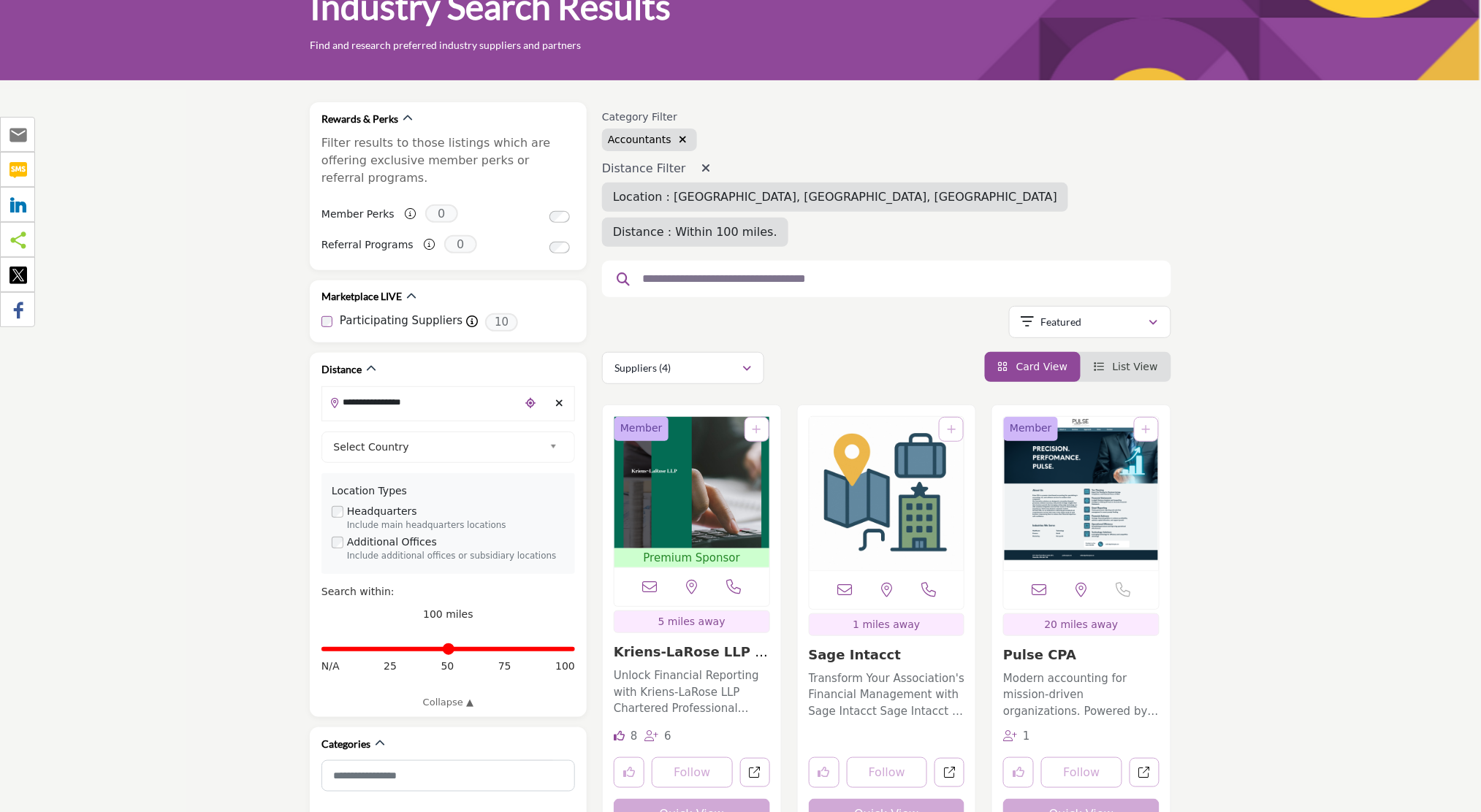
click at [678, 137] on icon "button" at bounding box center [682, 139] width 8 height 10
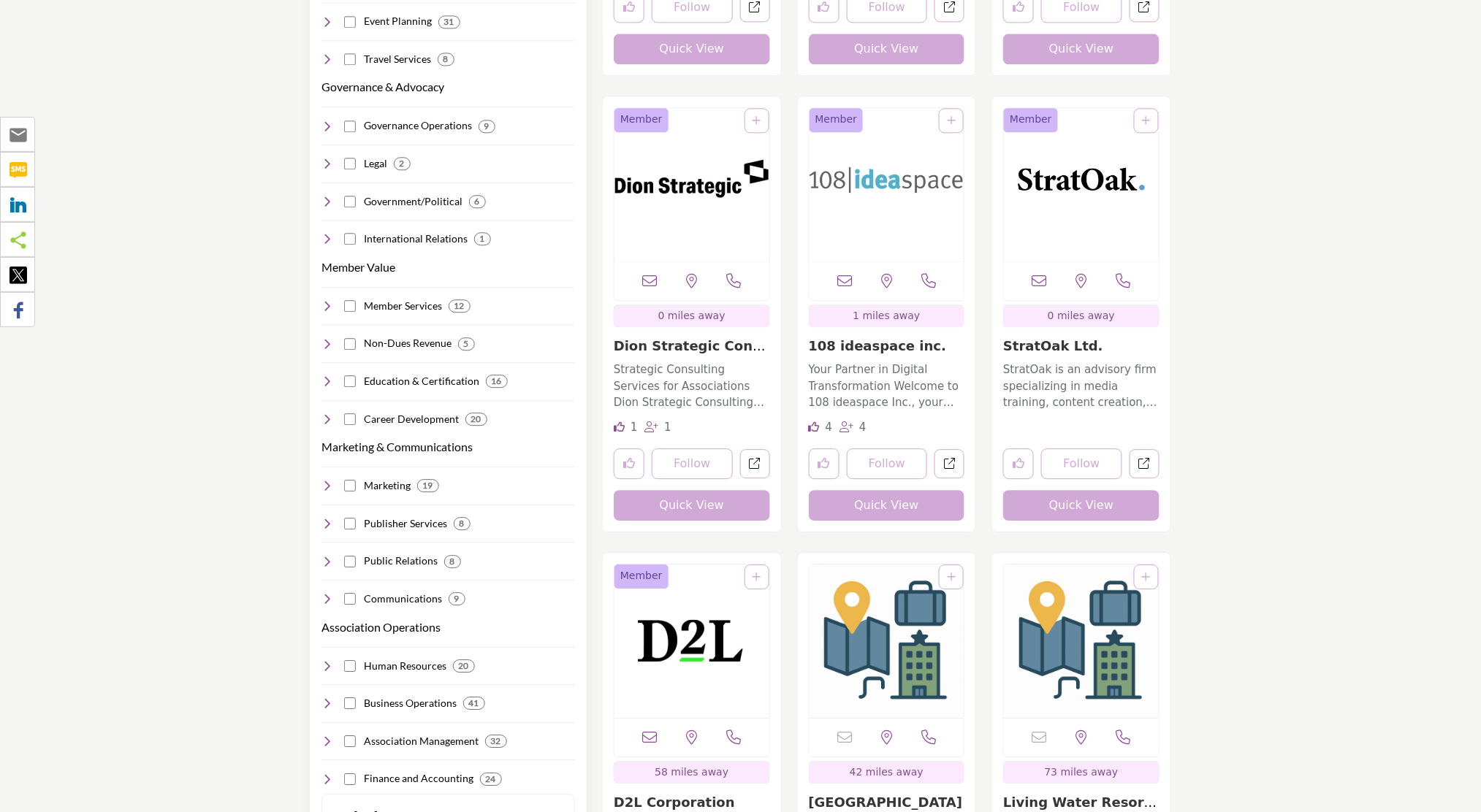
scroll to position [1363, 0]
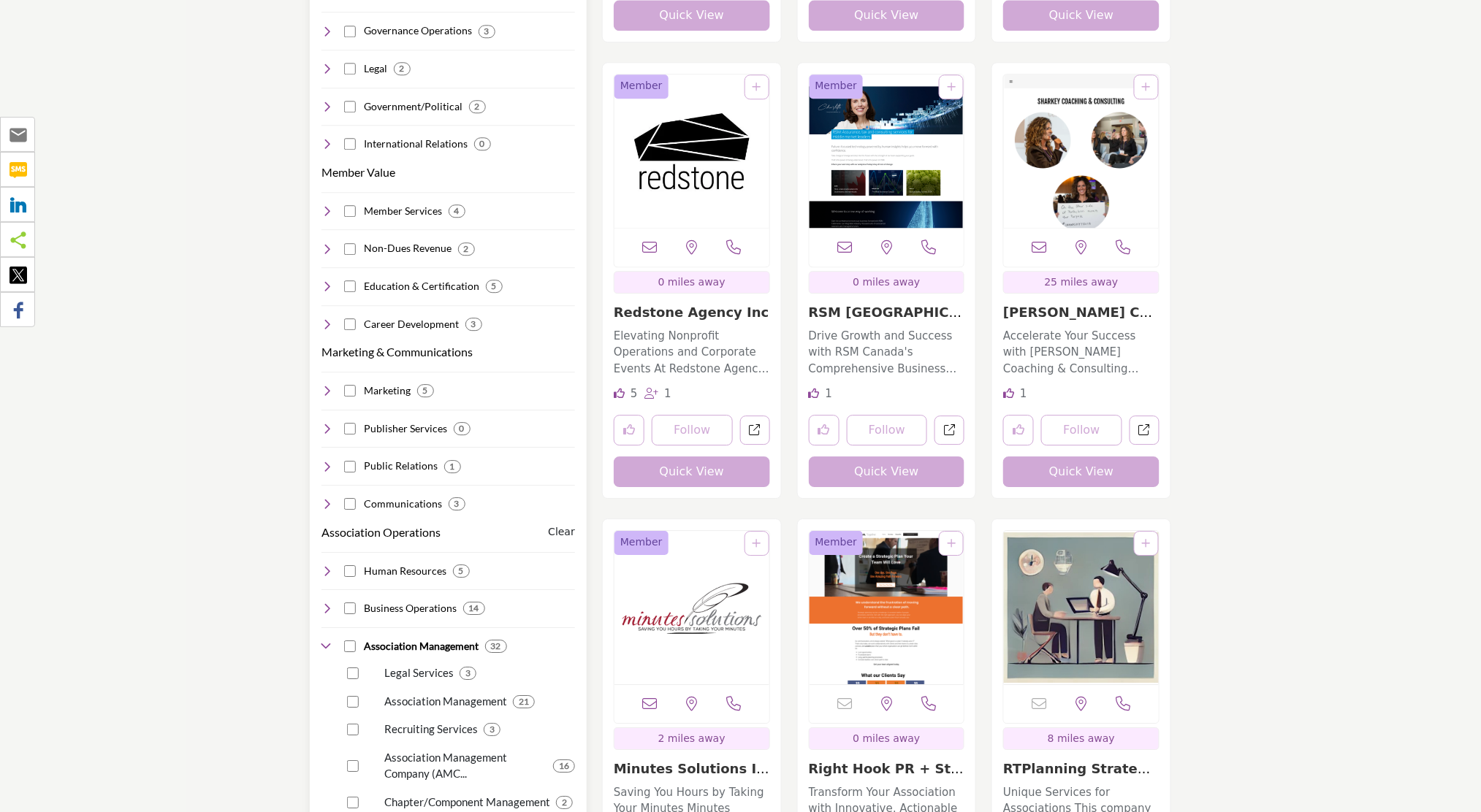
scroll to position [1558, 0]
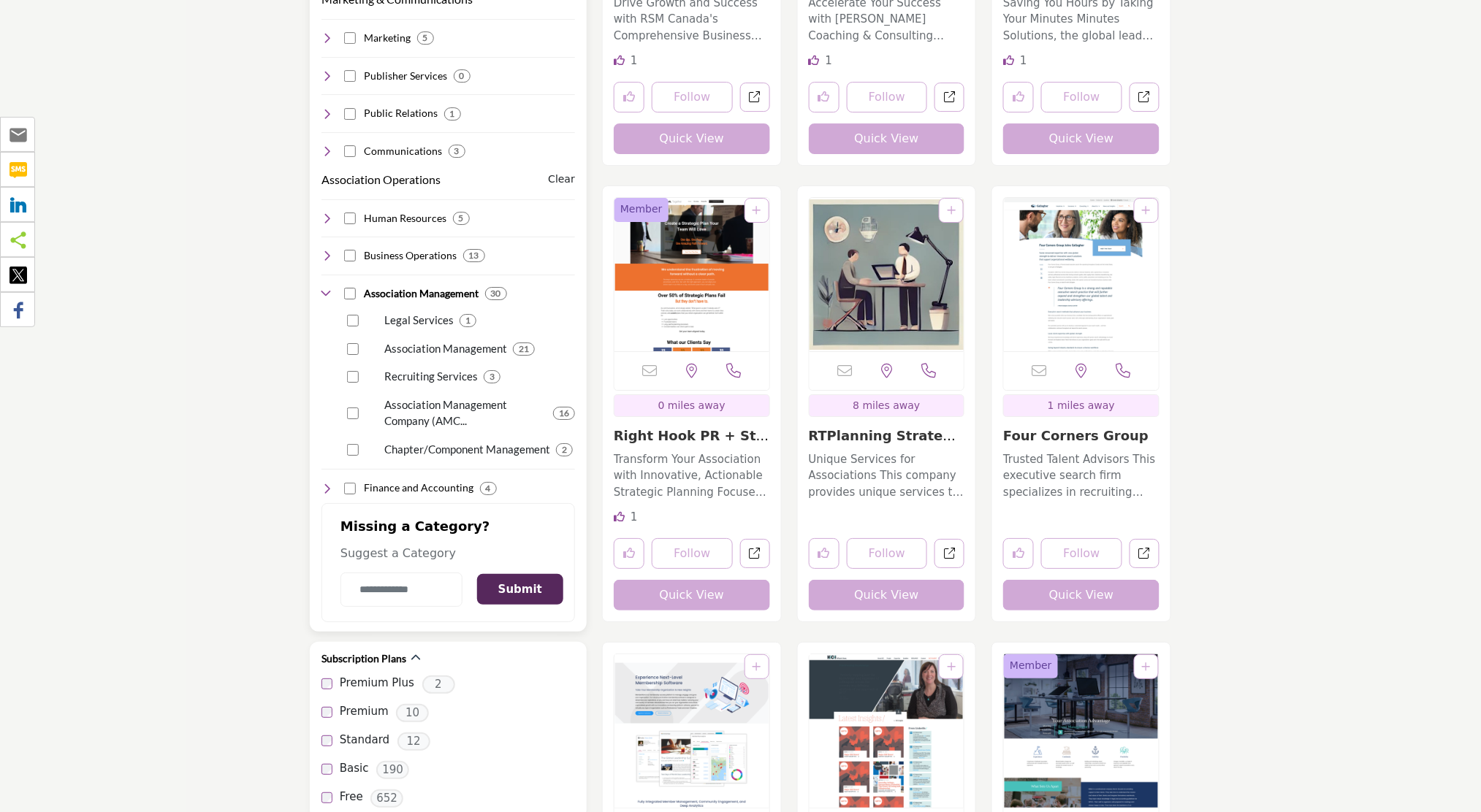
scroll to position [1947, 0]
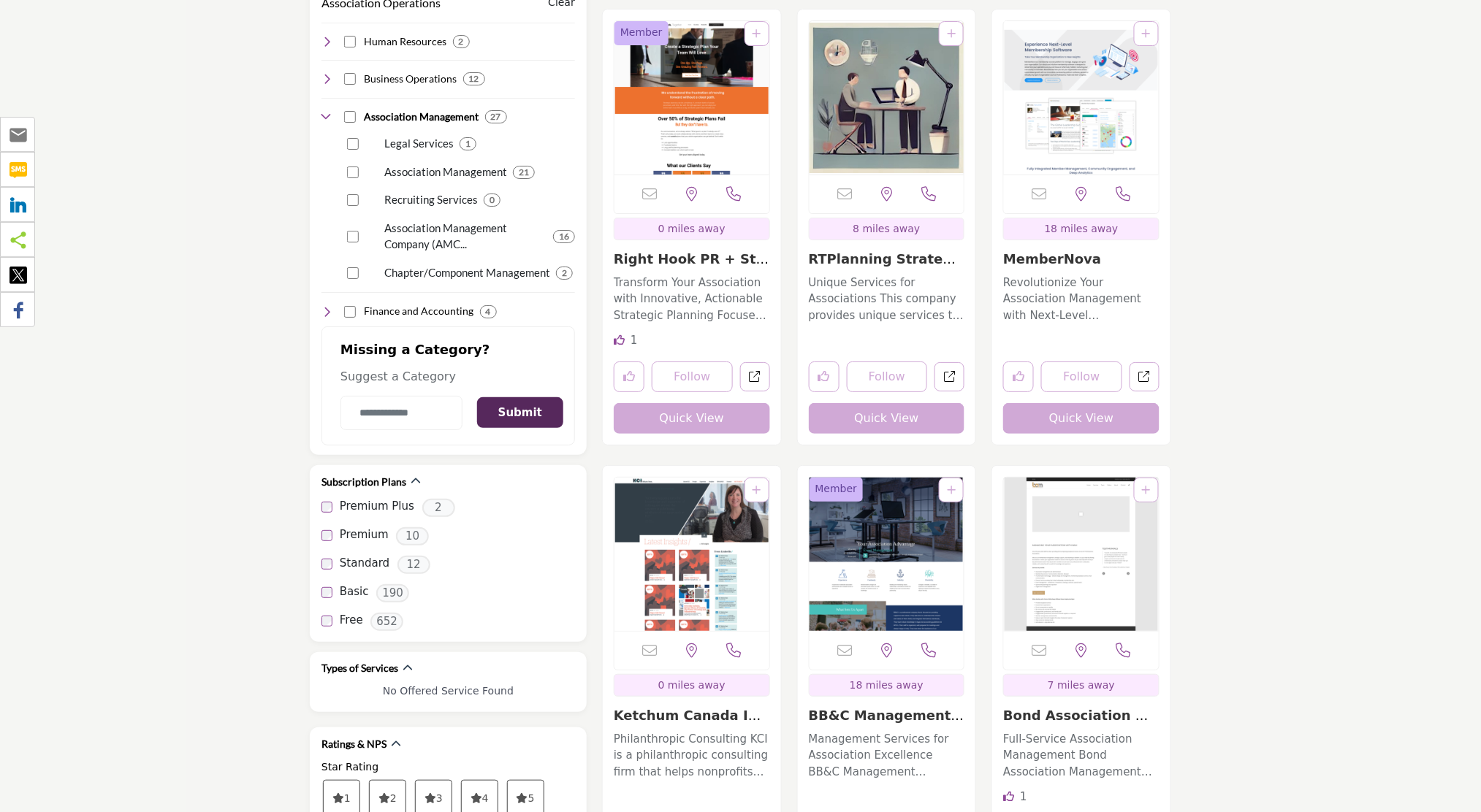
scroll to position [1851, 0]
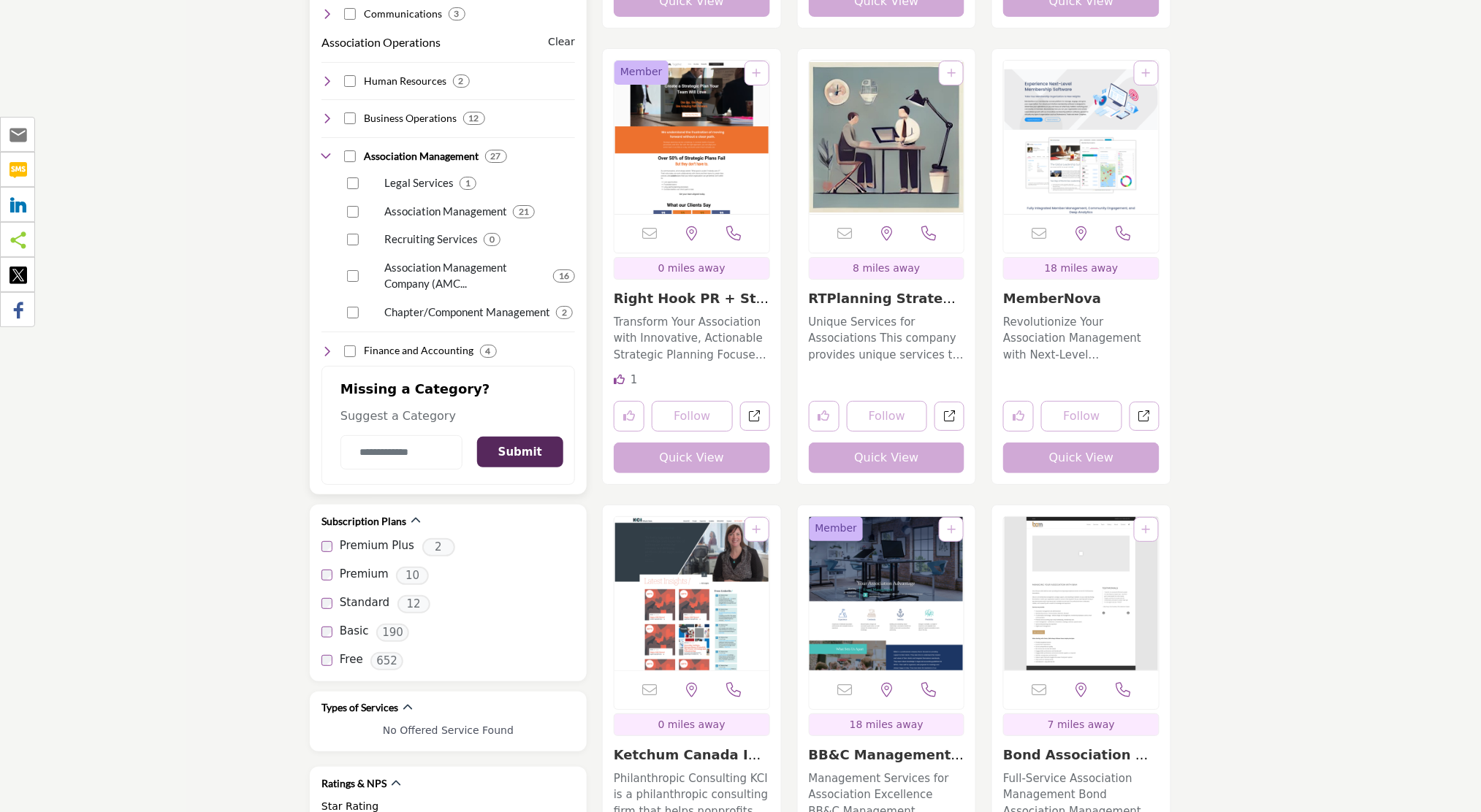
click at [329, 345] on icon at bounding box center [327, 351] width 12 height 12
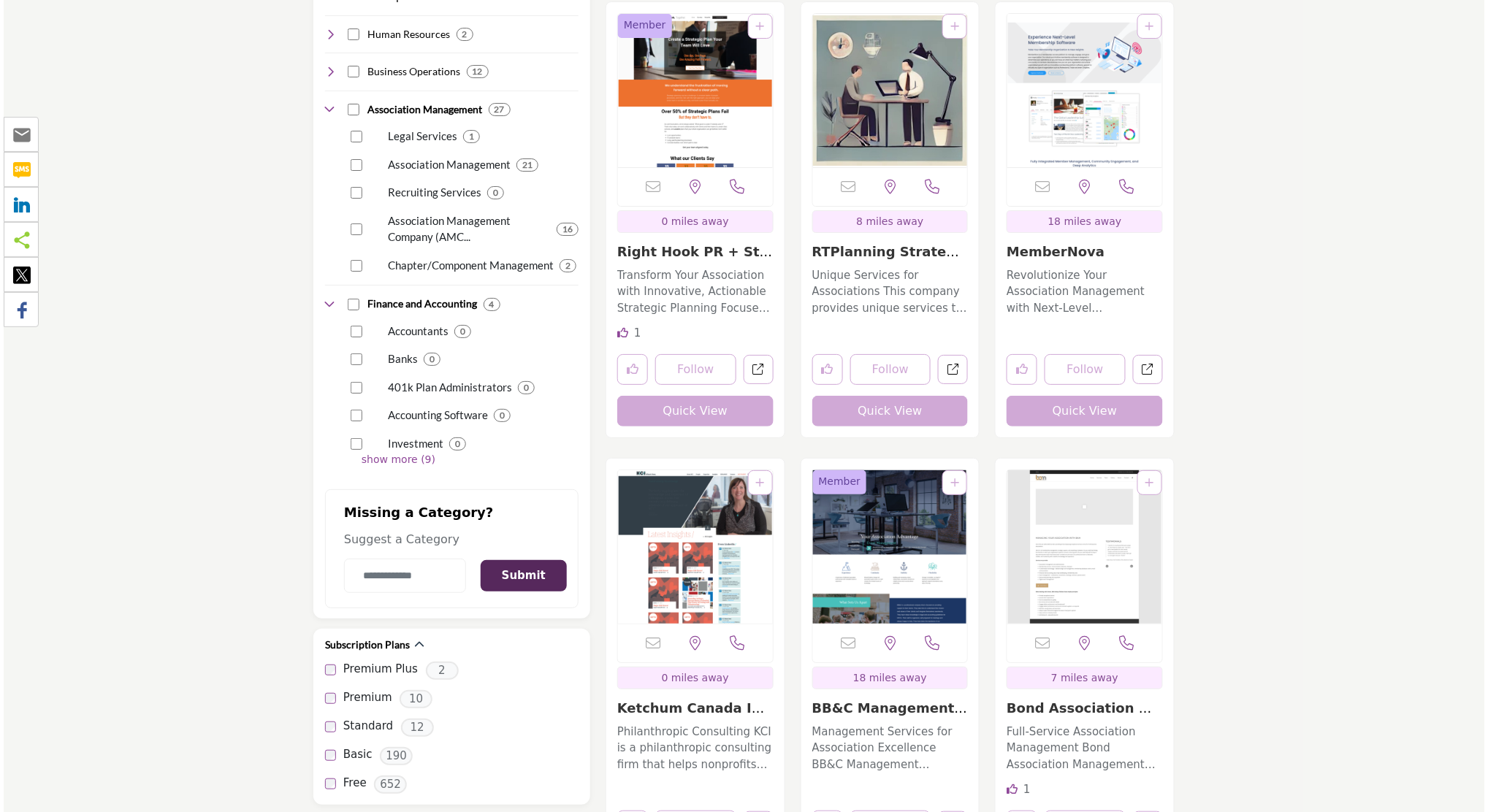
scroll to position [1948, 0]
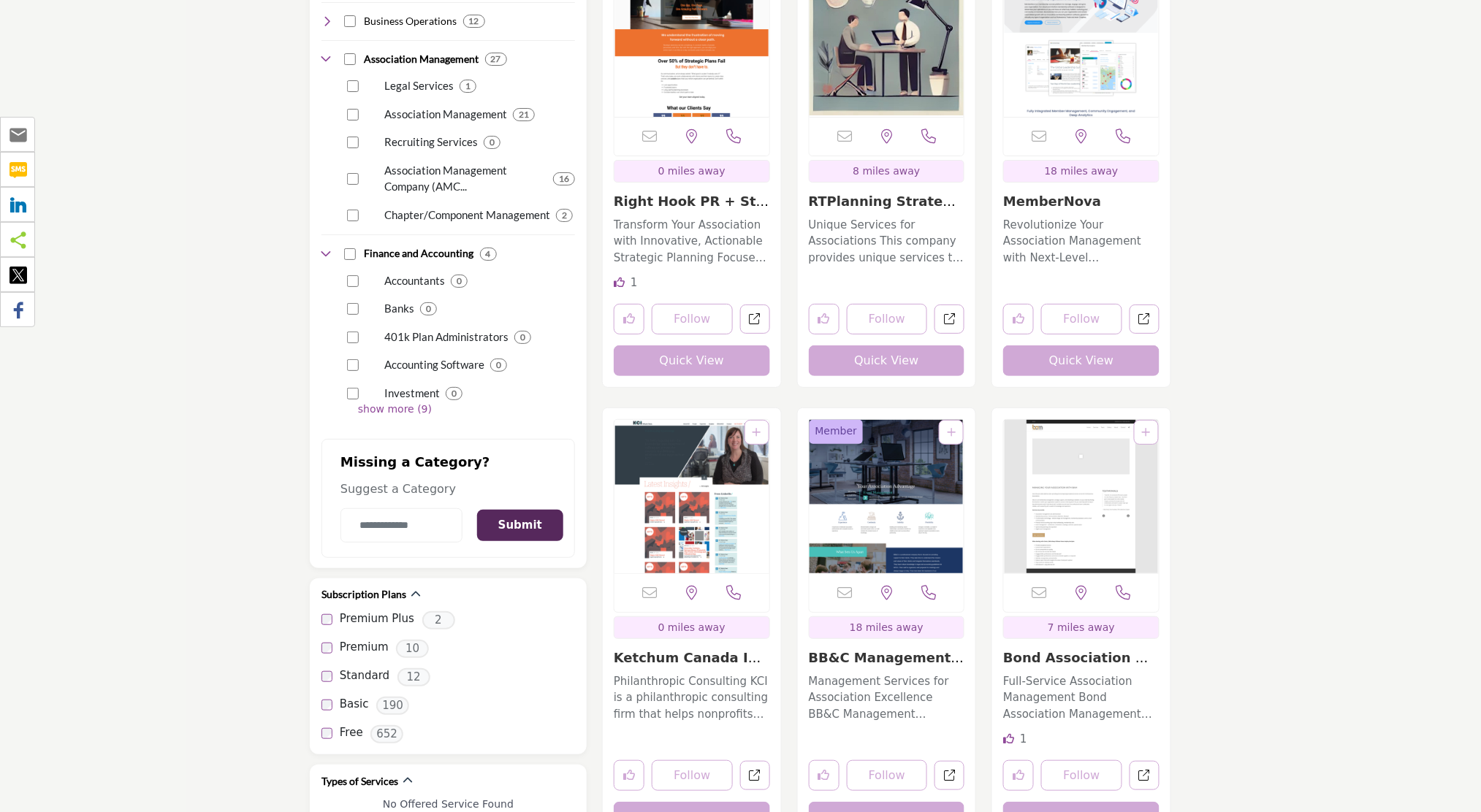
click at [1104, 802] on button "Quick View" at bounding box center [1081, 817] width 157 height 31
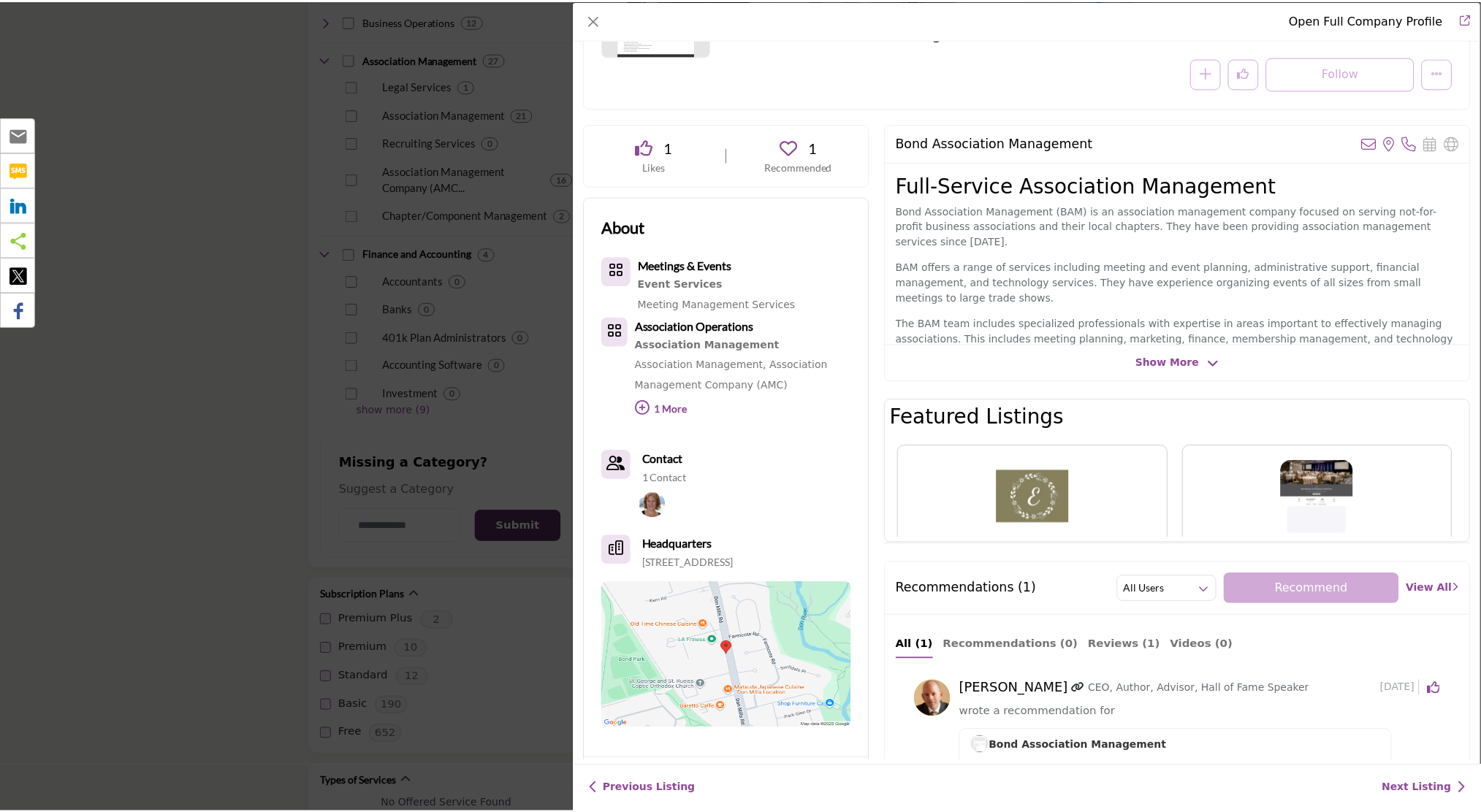
scroll to position [194, 0]
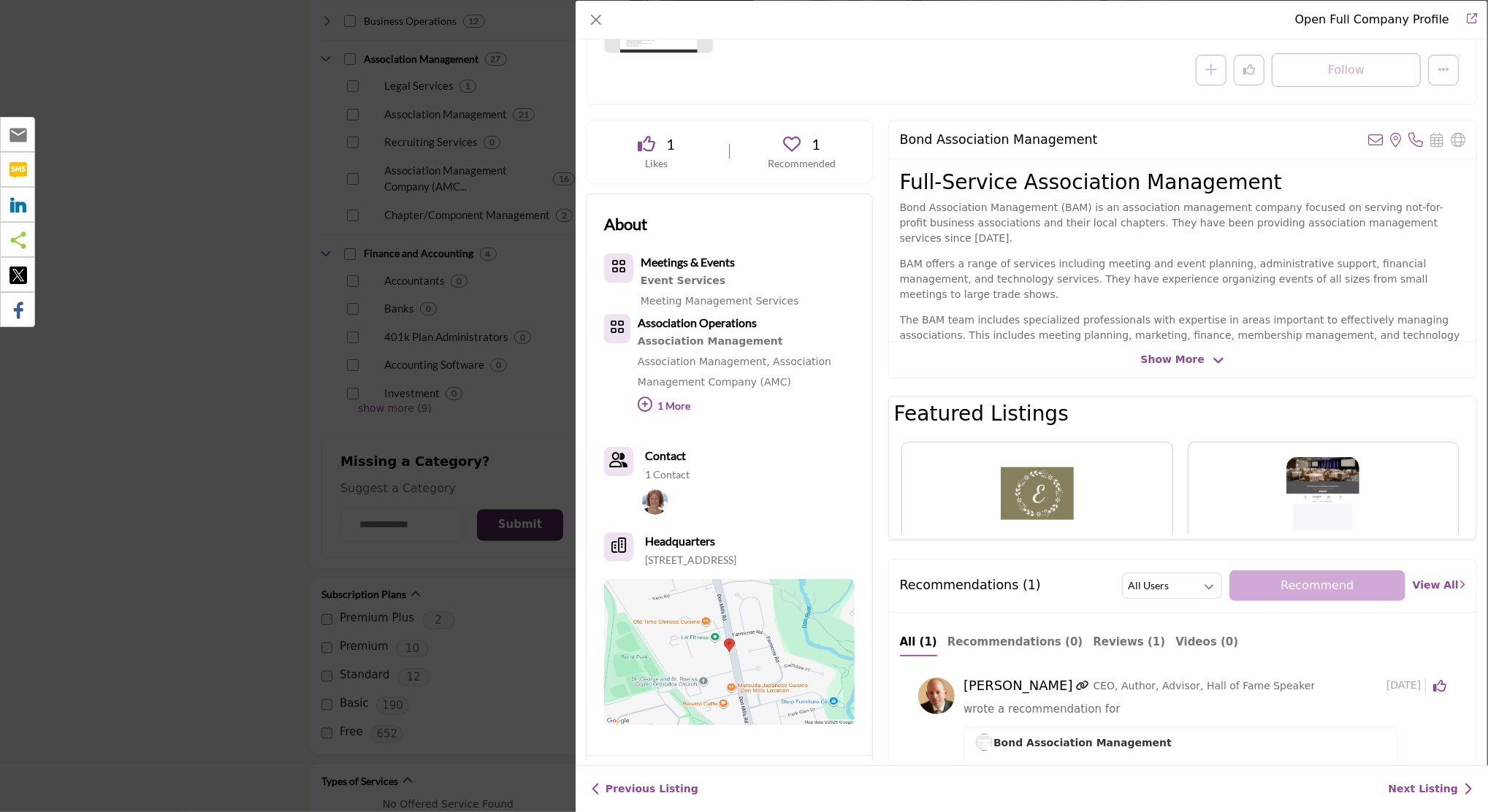
click at [1153, 352] on span "Show More" at bounding box center [1172, 359] width 64 height 15
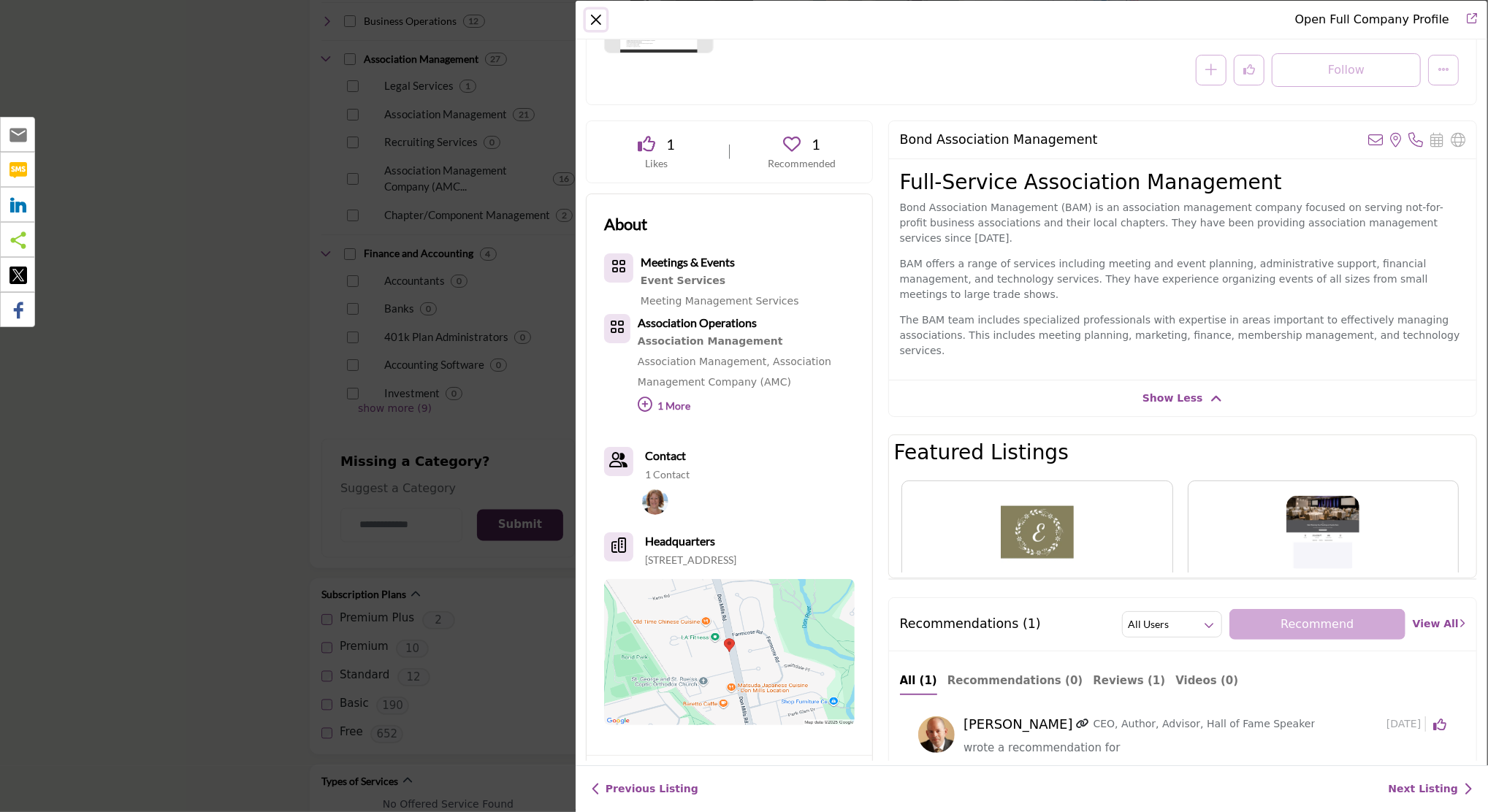
click at [595, 20] on button "Close" at bounding box center [596, 20] width 20 height 20
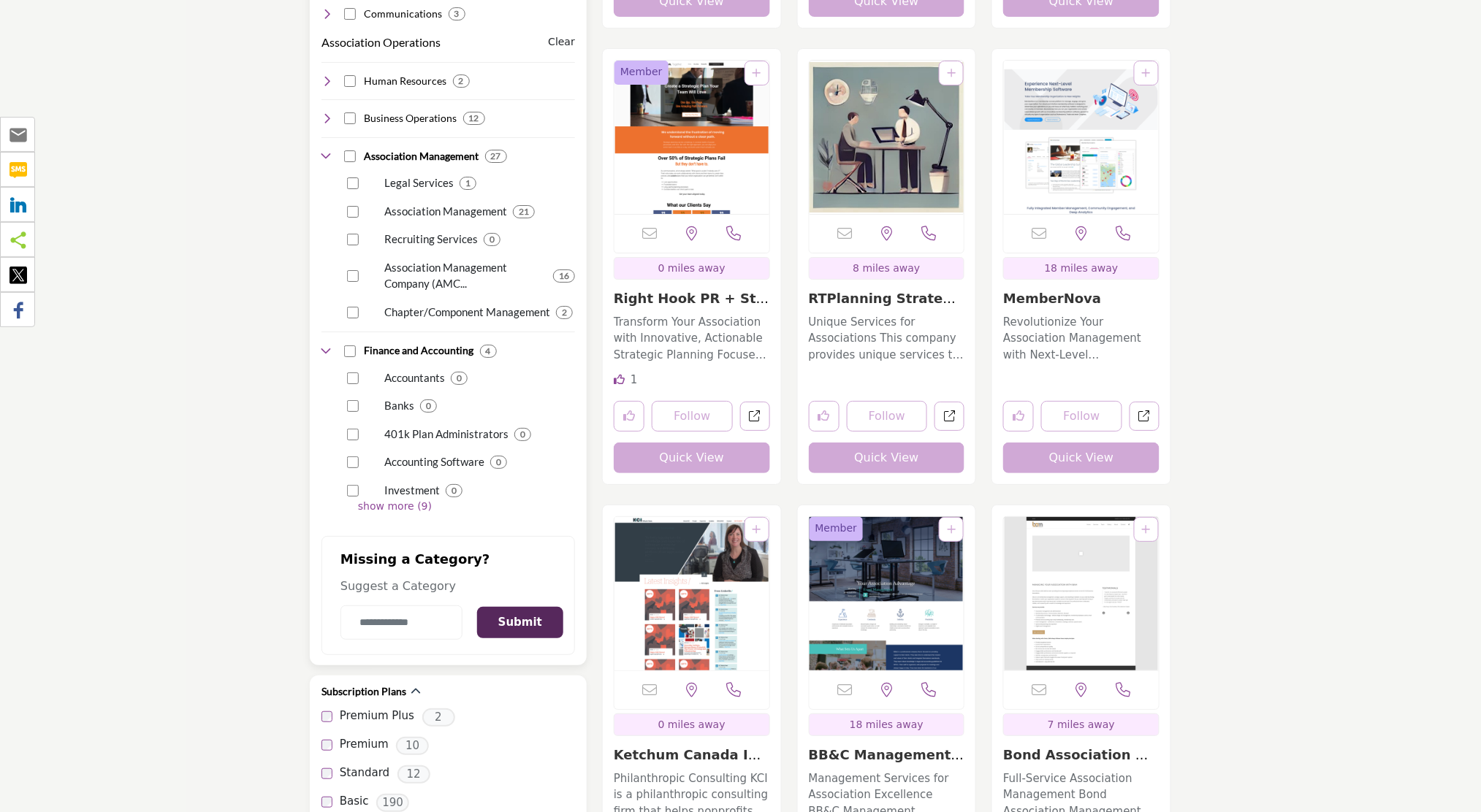
scroll to position [1754, 0]
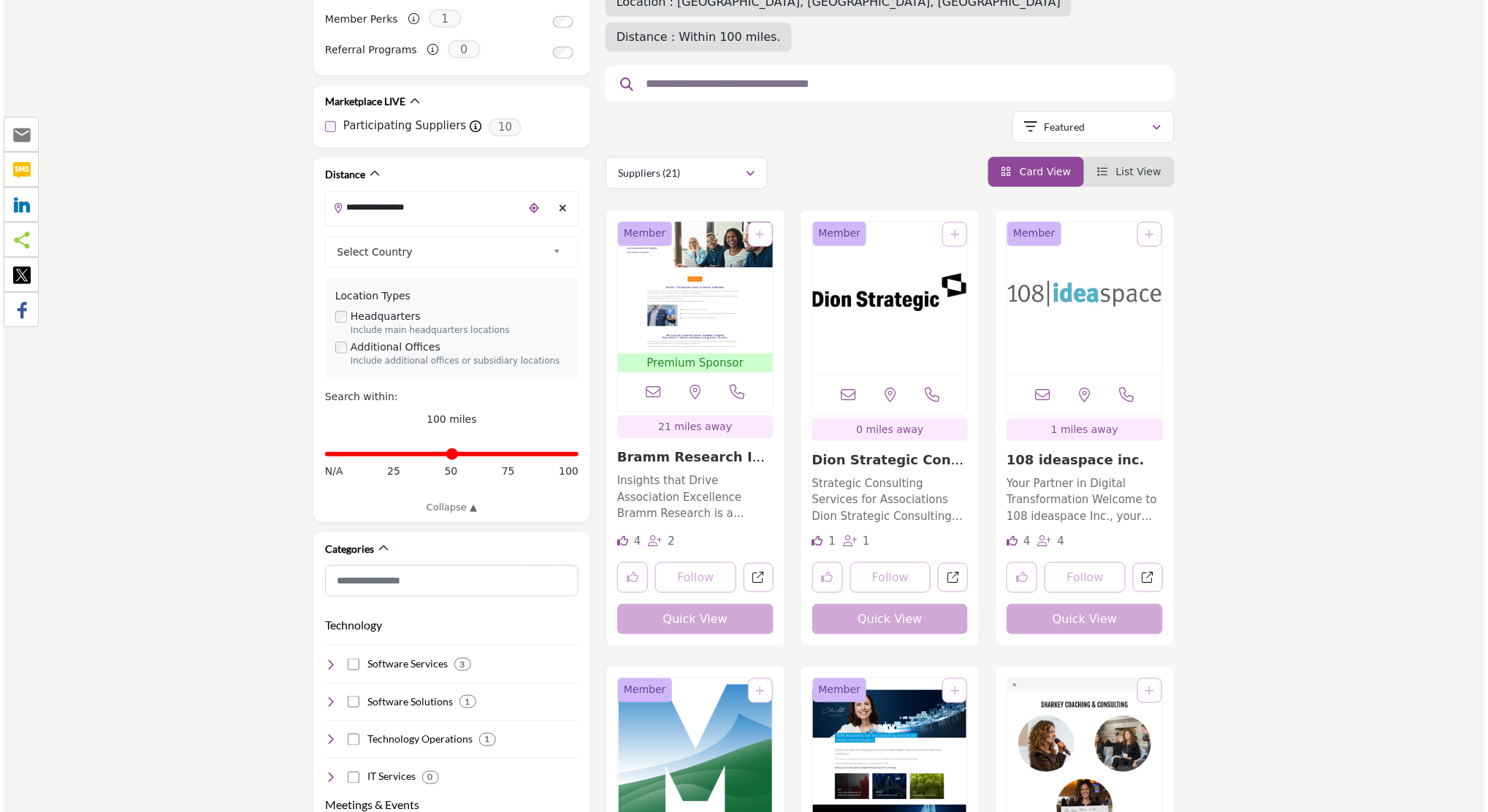
scroll to position [389, 0]
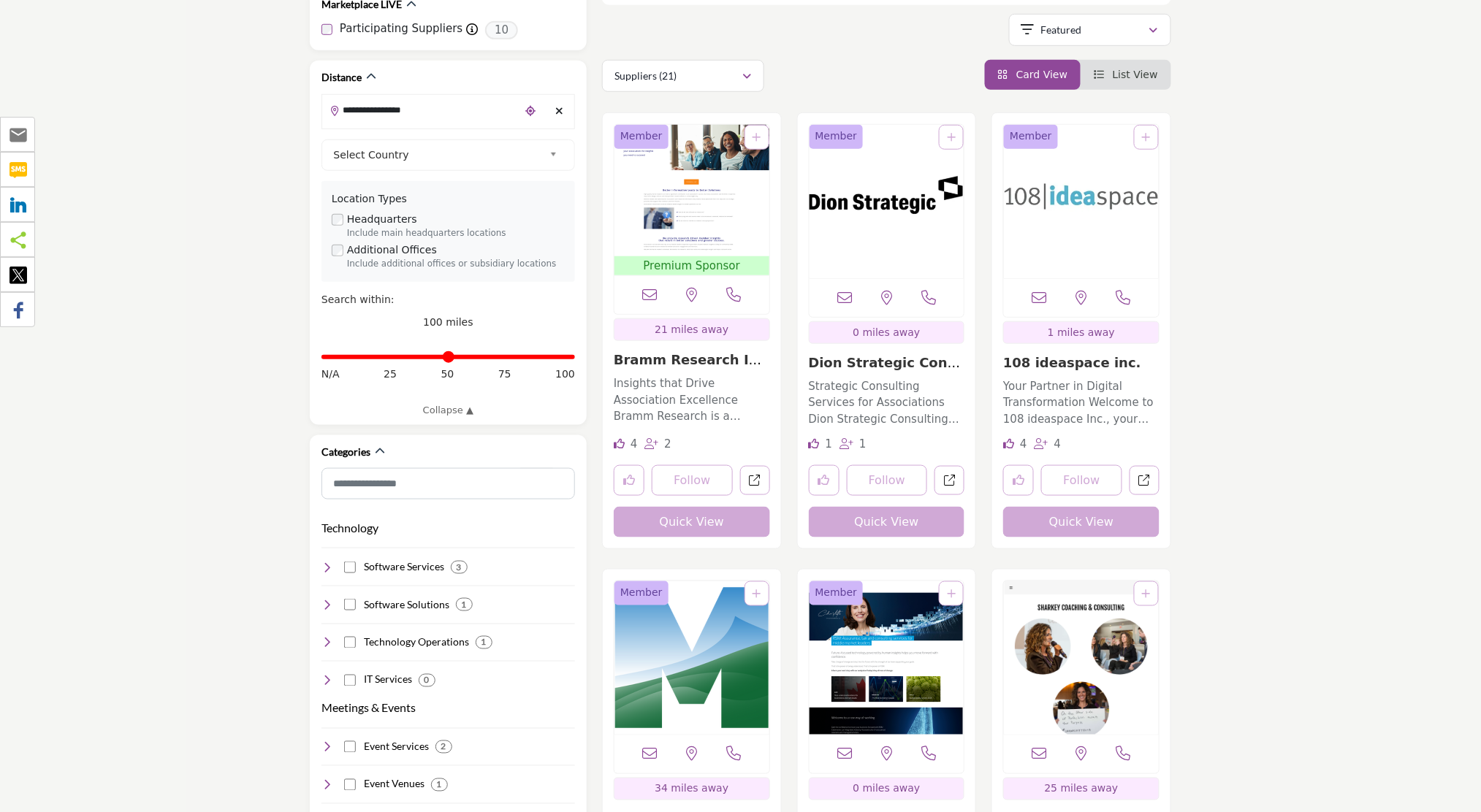
click at [868, 507] on button "Quick View" at bounding box center [887, 522] width 157 height 31
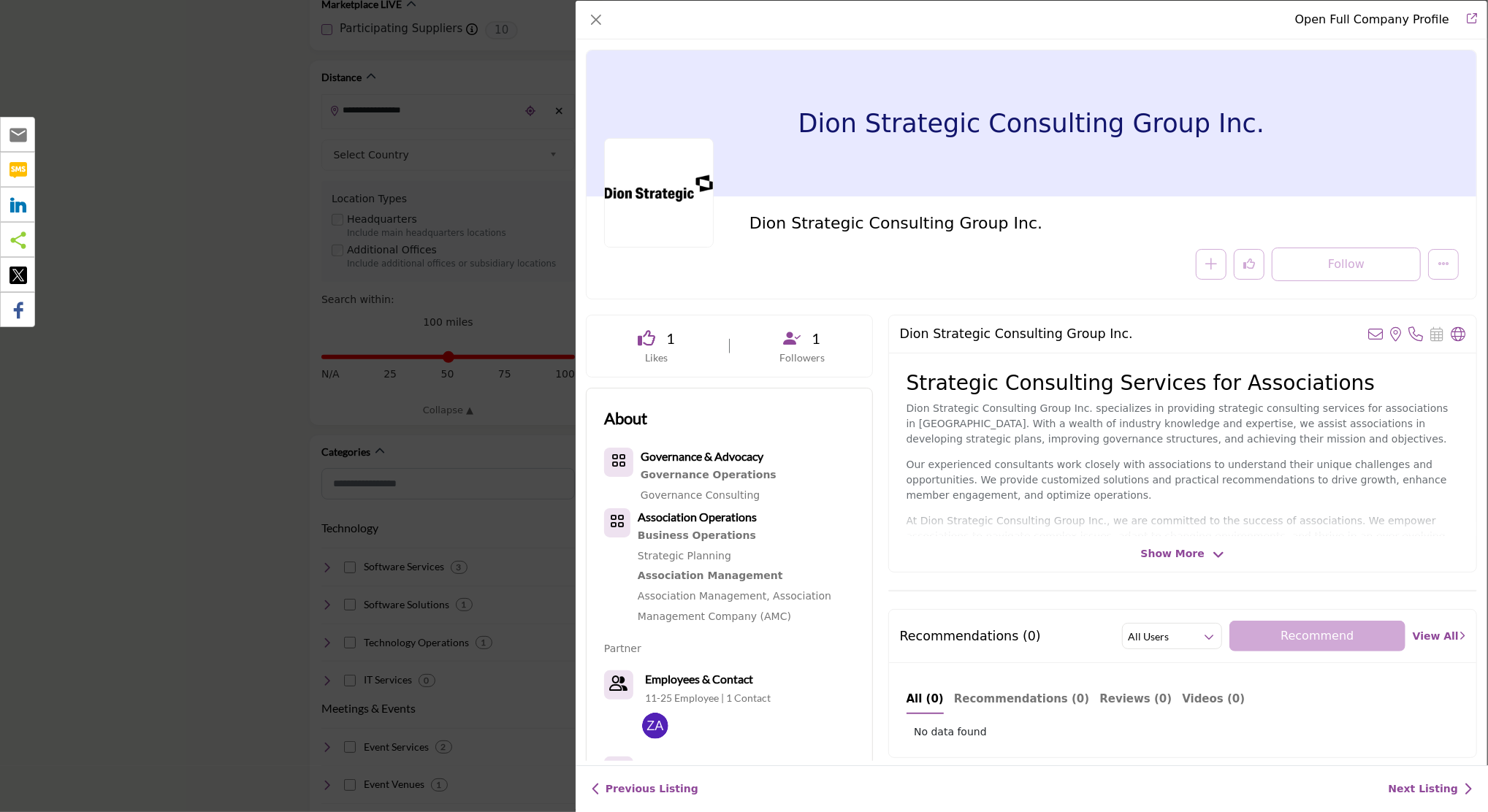
click at [1166, 555] on span "Show More" at bounding box center [1172, 553] width 64 height 15
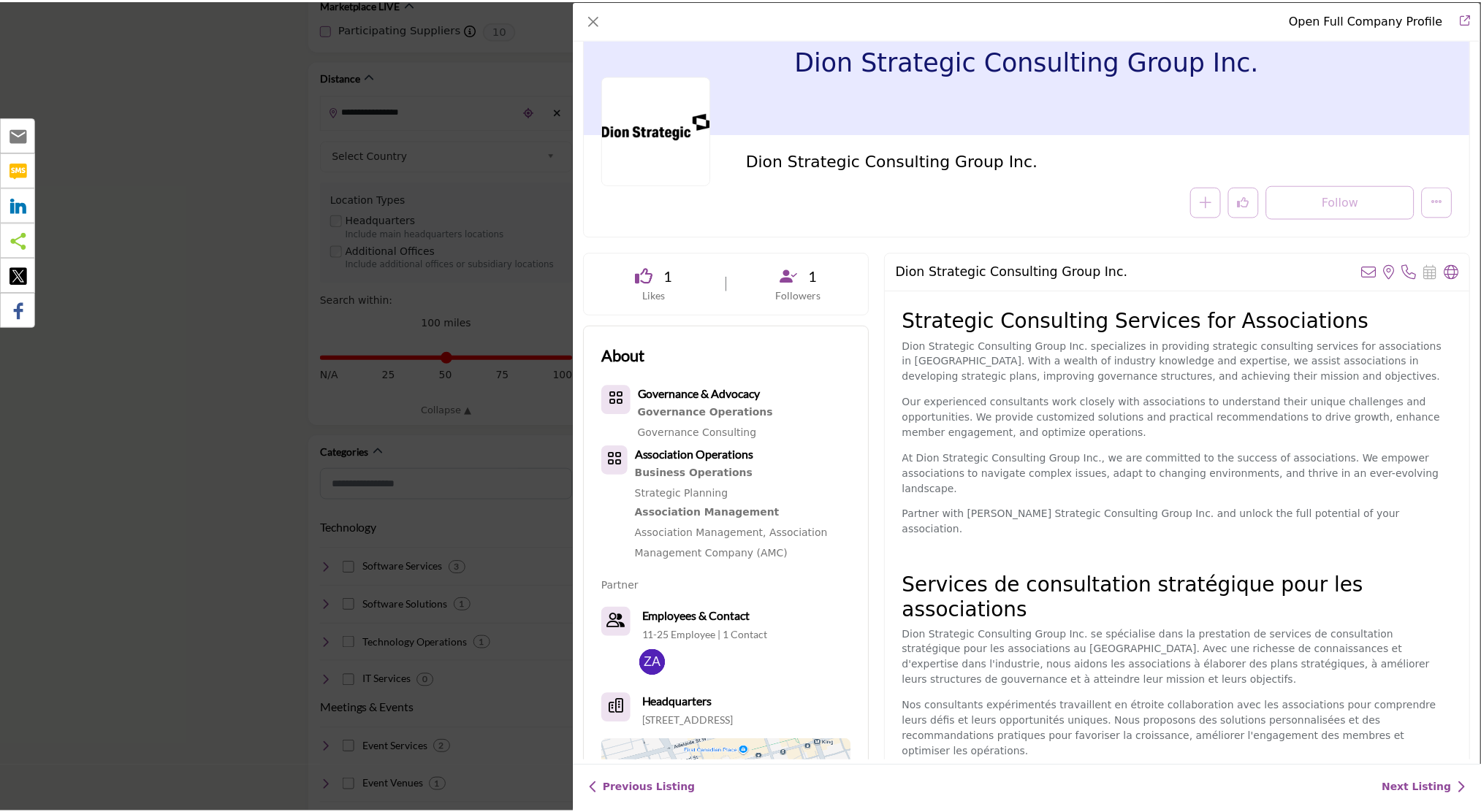
scroll to position [0, 0]
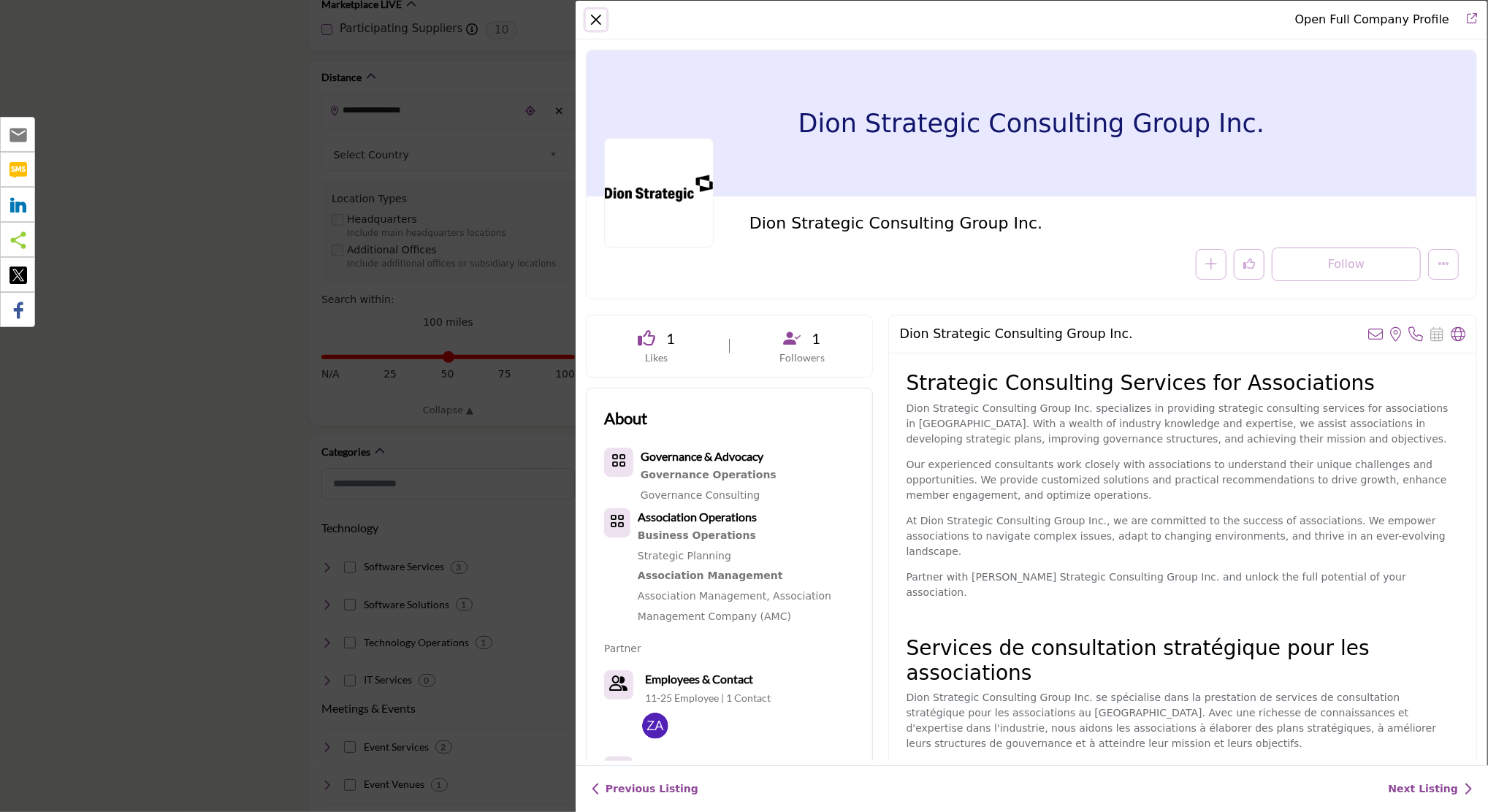
click at [595, 18] on button "Close" at bounding box center [596, 20] width 20 height 20
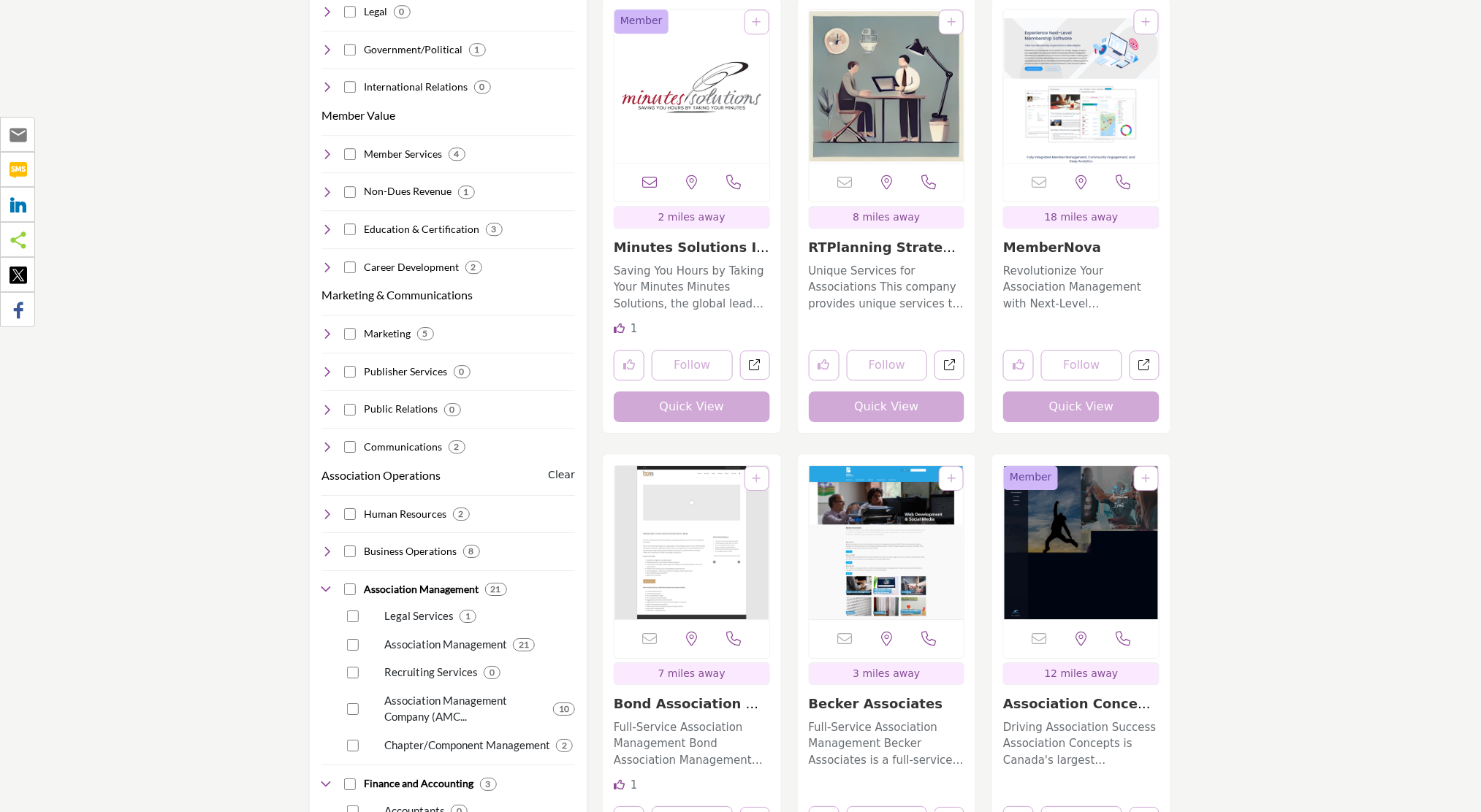
scroll to position [1461, 0]
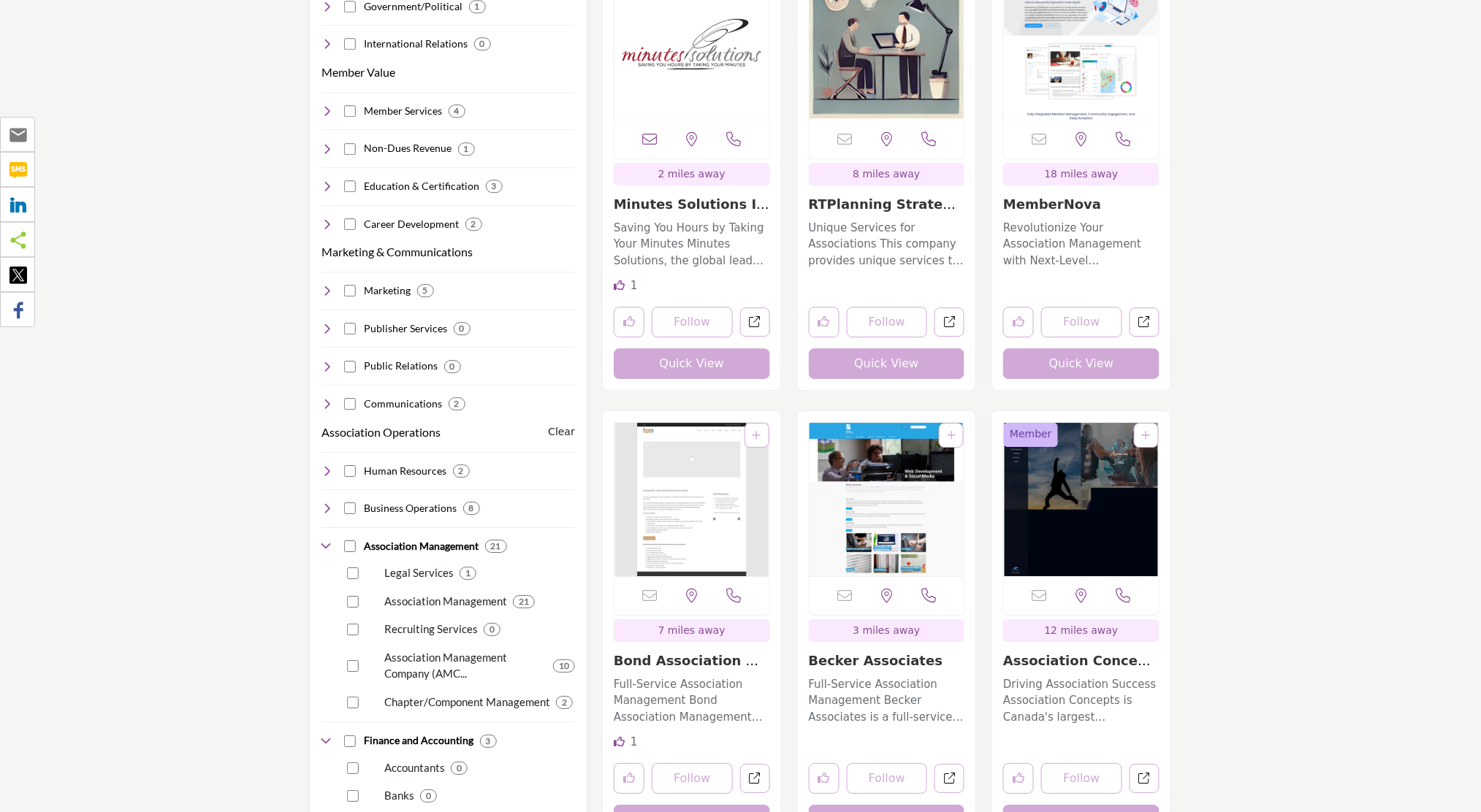
click at [687, 653] on link "Bond Association Man..." at bounding box center [691, 669] width 154 height 31
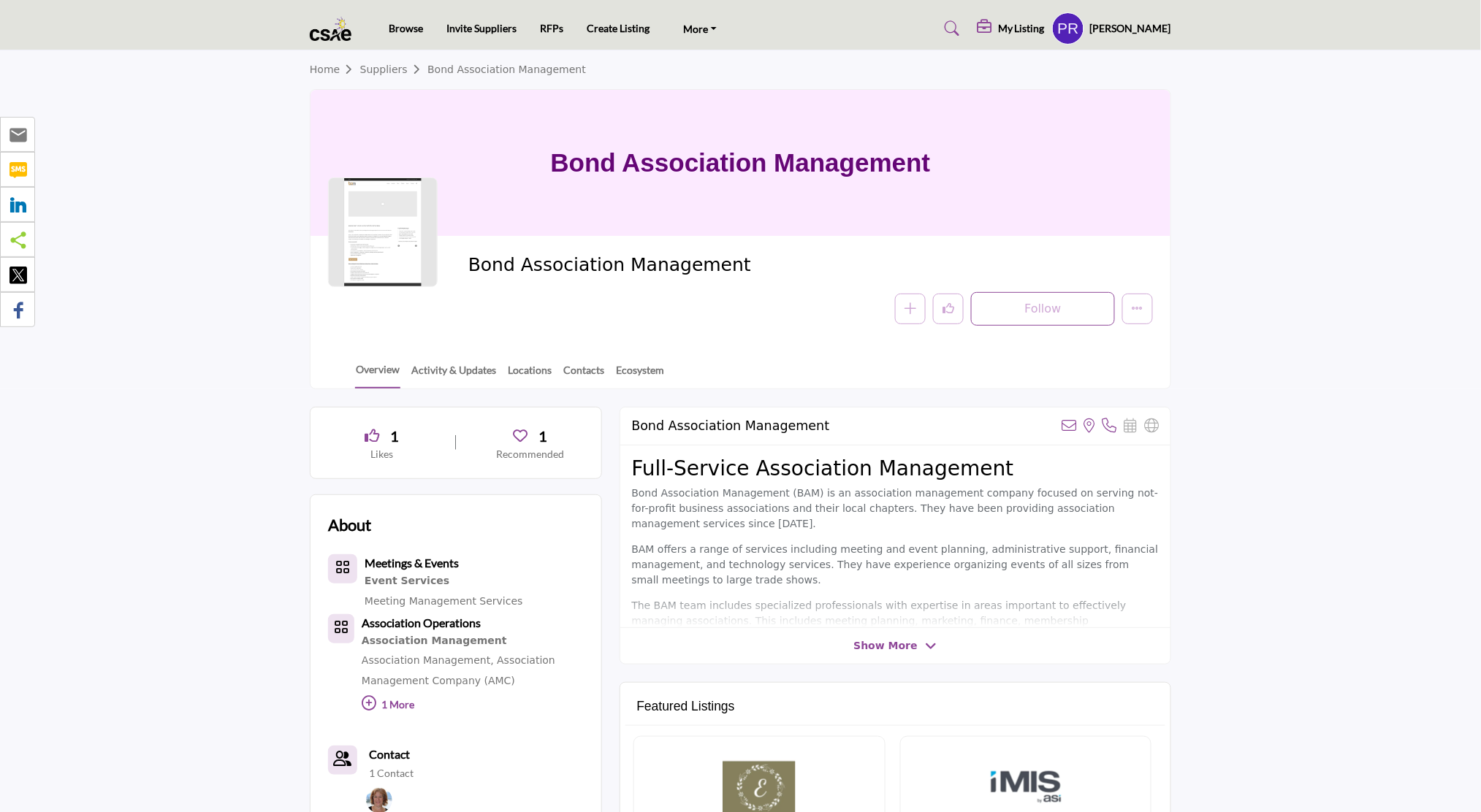
click at [877, 648] on span "Show More" at bounding box center [885, 645] width 64 height 15
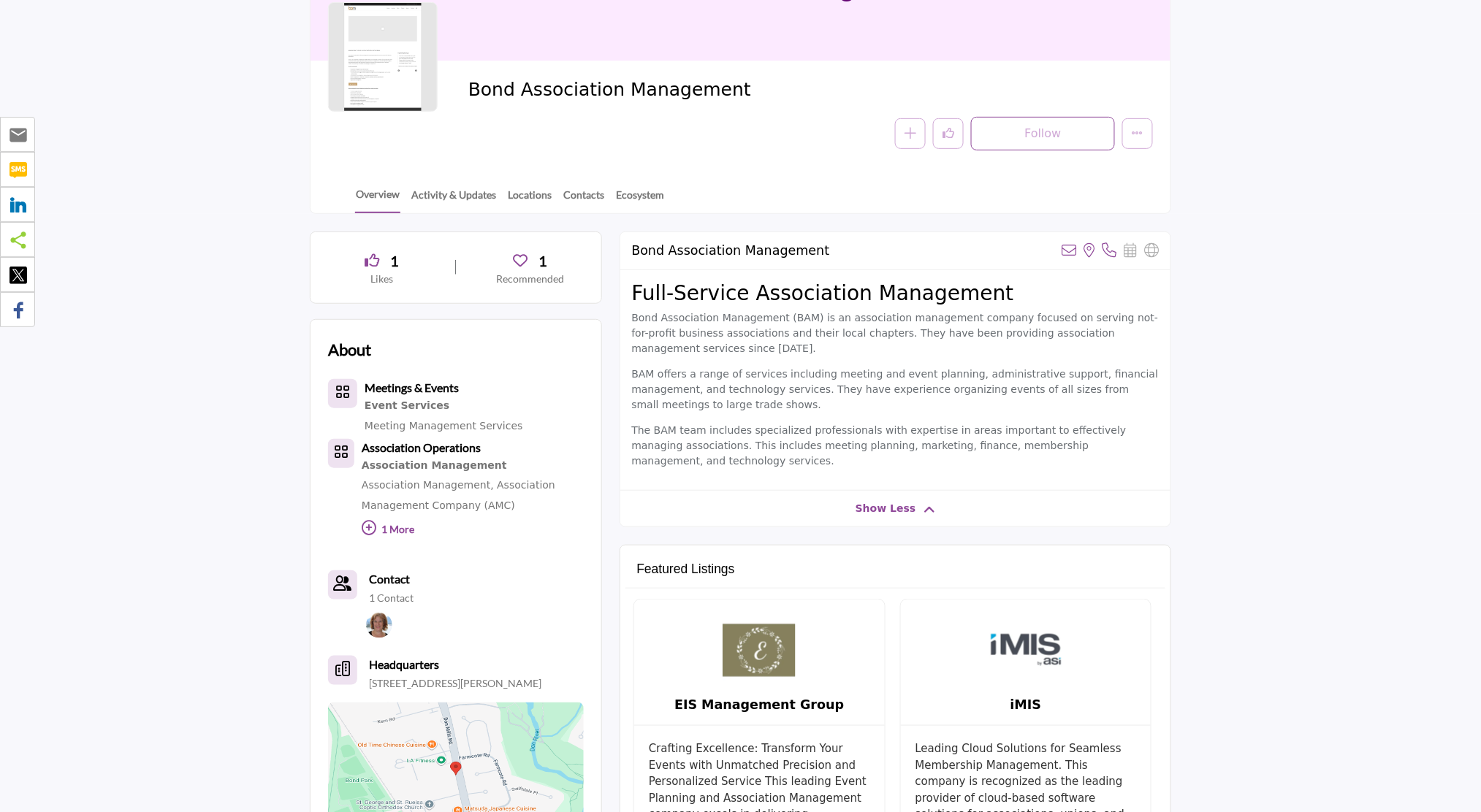
scroll to position [194, 0]
